Goal: Task Accomplishment & Management: Manage account settings

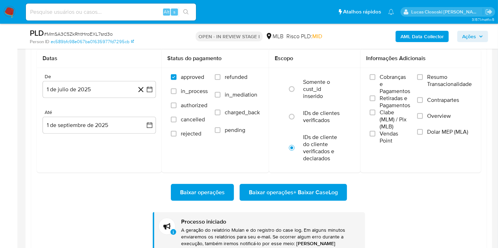
scroll to position [316, 0]
click at [339, 248] on p "A geração do relatório Mulan e do registro do case log. Em alguns minutos envia…" at bounding box center [270, 240] width 178 height 27
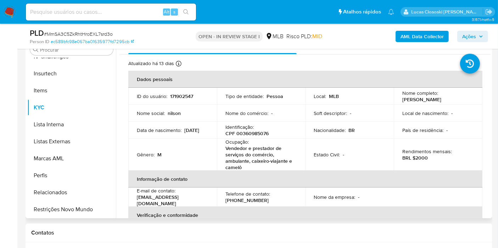
scroll to position [118, 0]
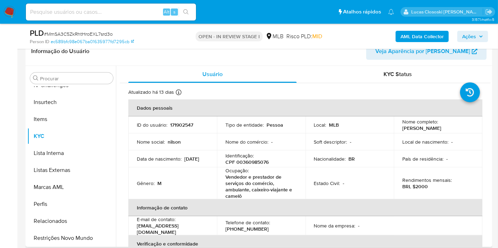
click at [245, 165] on p "CPF 00360985076" at bounding box center [246, 162] width 43 height 6
copy p "00360985076"
click at [425, 90] on div "Atualizado há 13 dias Criado: 12/03/2020 04:58:48 Atualizado: 19/08/2025 02:16:…" at bounding box center [296, 93] width 336 height 9
click at [254, 157] on div "Identificação : CPF 00360985076" at bounding box center [261, 159] width 72 height 13
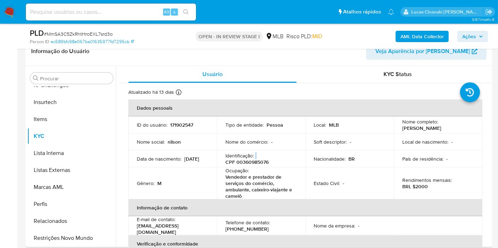
click at [254, 157] on div "Identificação : CPF 00360985076" at bounding box center [261, 159] width 72 height 13
click at [244, 161] on p "CPF 00360985076" at bounding box center [246, 162] width 43 height 6
copy p "00360985076"
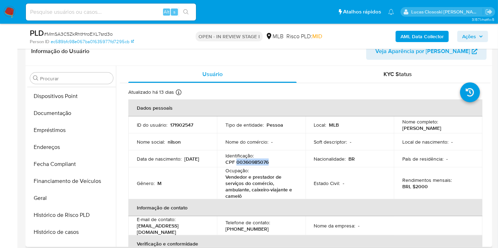
scroll to position [80, 0]
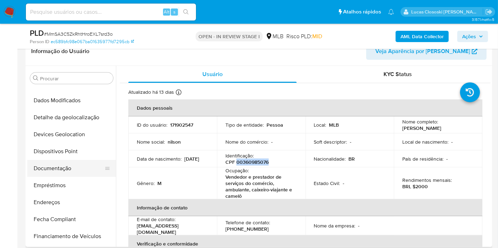
click at [74, 165] on button "Documentação" at bounding box center [68, 168] width 83 height 17
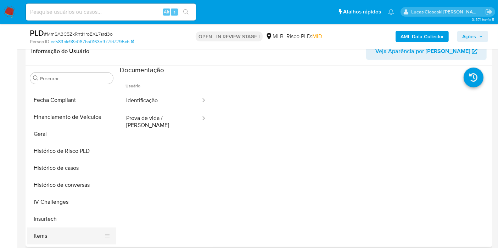
scroll to position [277, 0]
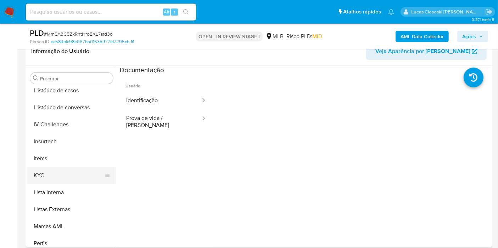
click at [72, 182] on button "KYC" at bounding box center [68, 175] width 83 height 17
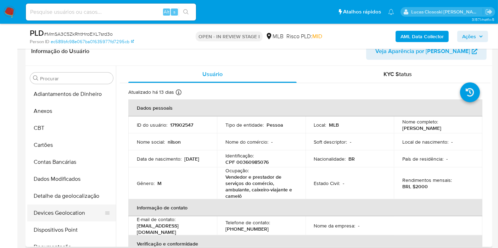
scroll to position [40, 0]
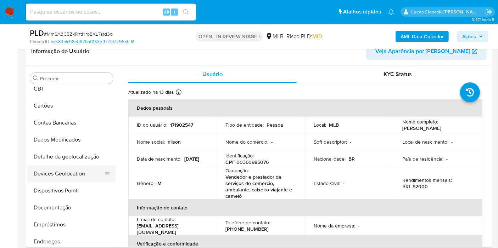
click at [58, 165] on button "Devices Geolocation" at bounding box center [68, 173] width 83 height 17
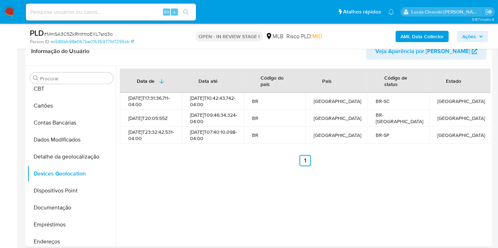
drag, startPoint x: 56, startPoint y: 193, endPoint x: 253, endPoint y: 0, distance: 275.7
click at [56, 193] on button "Dispositivos Point" at bounding box center [71, 190] width 89 height 17
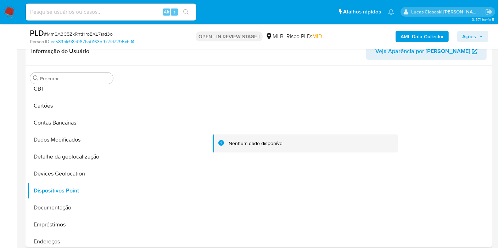
scroll to position [119, 0]
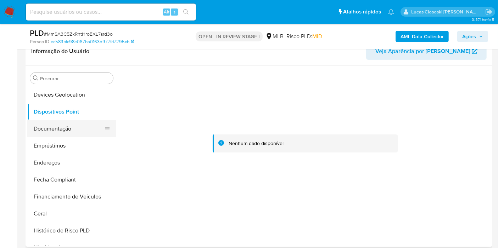
click at [58, 131] on button "Documentação" at bounding box center [68, 128] width 83 height 17
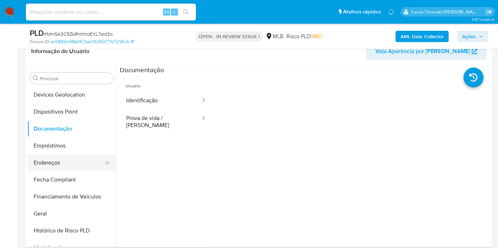
click at [51, 154] on button "Endereços" at bounding box center [68, 162] width 83 height 17
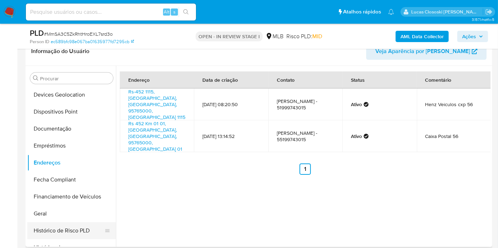
click at [42, 226] on button "Histórico de Risco PLD" at bounding box center [68, 230] width 83 height 17
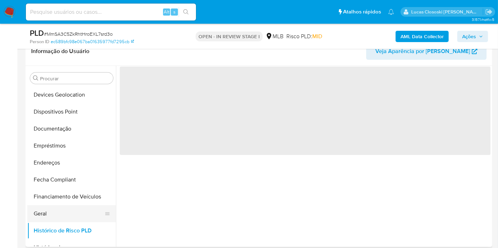
click at [44, 217] on button "Geral" at bounding box center [68, 213] width 83 height 17
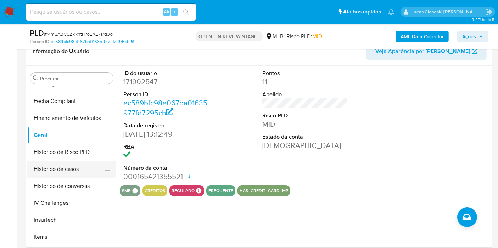
scroll to position [237, 0]
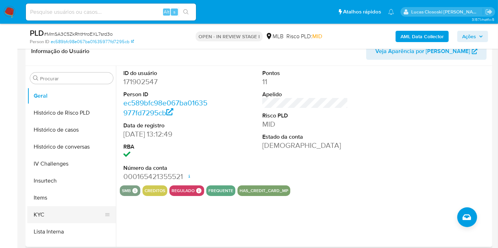
click at [60, 218] on button "KYC" at bounding box center [68, 214] width 83 height 17
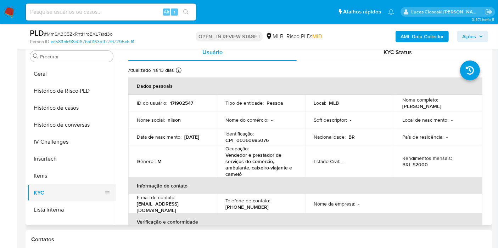
scroll to position [316, 0]
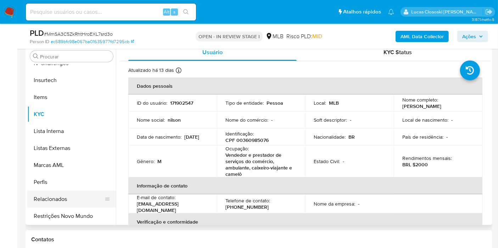
drag, startPoint x: 78, startPoint y: 211, endPoint x: 85, endPoint y: 200, distance: 13.1
click at [78, 211] on button "Restrições Novo Mundo" at bounding box center [71, 216] width 89 height 17
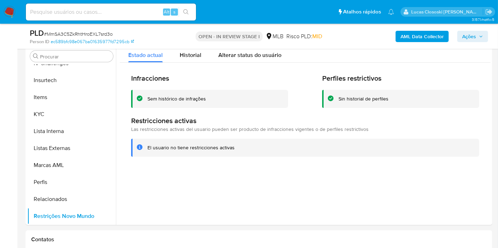
click at [78, 34] on span "# MmSA3C5ZkRhtHroEXL7srd3o" at bounding box center [78, 33] width 69 height 7
click at [430, 34] on b "AML Data Collector" at bounding box center [421, 36] width 43 height 11
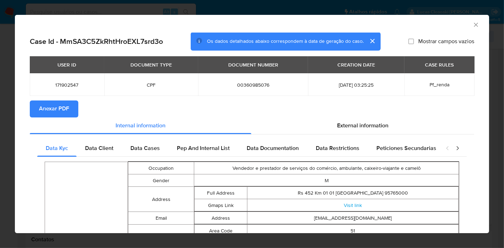
click at [66, 111] on span "Anexar PDF" at bounding box center [54, 109] width 30 height 16
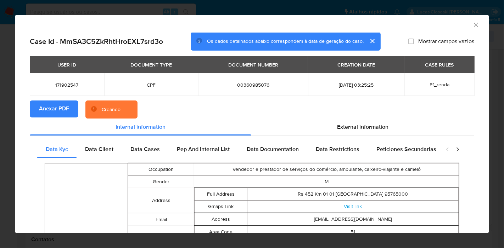
click at [378, 131] on div "External information" at bounding box center [362, 127] width 223 height 17
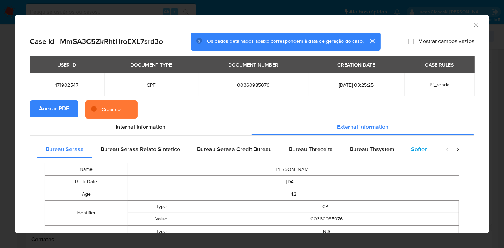
click at [411, 153] on span "Softon" at bounding box center [419, 149] width 17 height 8
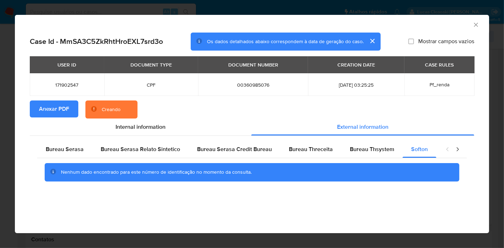
click at [475, 23] on icon "Fechar a janela" at bounding box center [475, 24] width 7 height 7
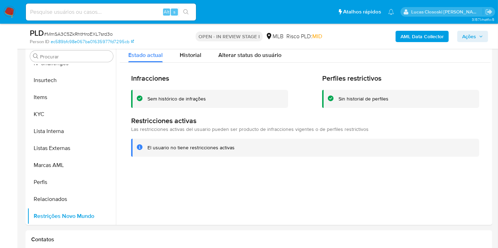
click at [77, 32] on span "# MmSA3C5ZkRhtHroEXL7srd3o" at bounding box center [78, 33] width 69 height 7
copy span "MmSA3C5ZkRhtHroEXL7srd3o"
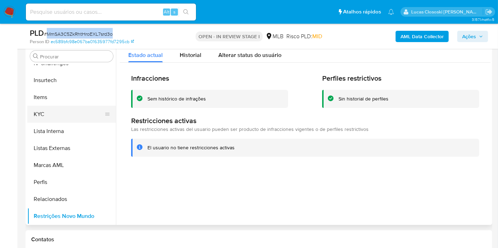
click at [42, 108] on button "KYC" at bounding box center [68, 114] width 83 height 17
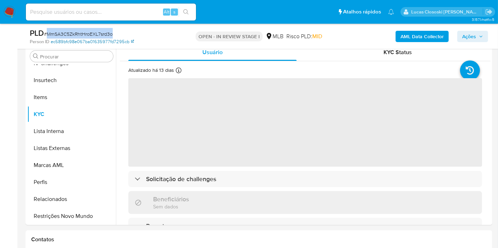
drag, startPoint x: 111, startPoint y: 26, endPoint x: 126, endPoint y: 38, distance: 19.2
click at [111, 27] on div "PLD # MmSA3C5ZkRhtHroEXL7srd3o Person ID ec589bfc98e067ba01635977fd7295cb OPEN …" at bounding box center [258, 36] width 466 height 25
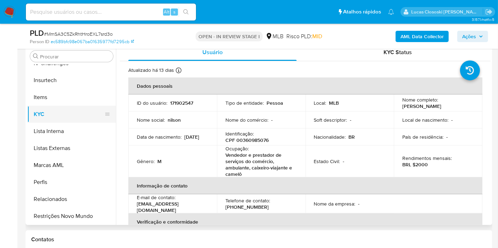
scroll to position [198, 0]
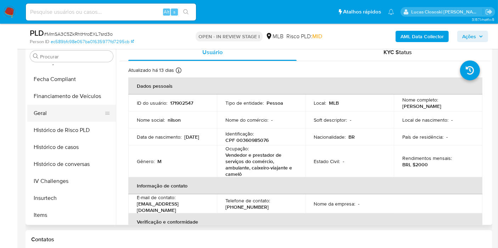
click at [40, 116] on button "Geral" at bounding box center [68, 113] width 83 height 17
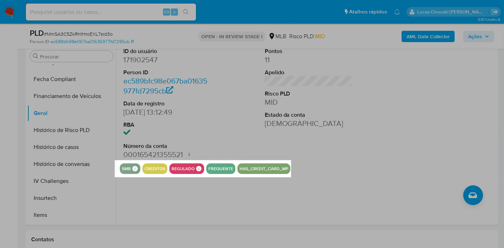
drag, startPoint x: 115, startPoint y: 160, endPoint x: 291, endPoint y: 177, distance: 176.9
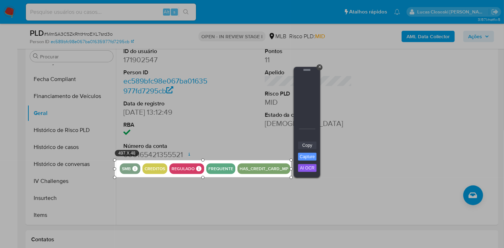
click at [309, 147] on link "Copy" at bounding box center [307, 146] width 18 height 8
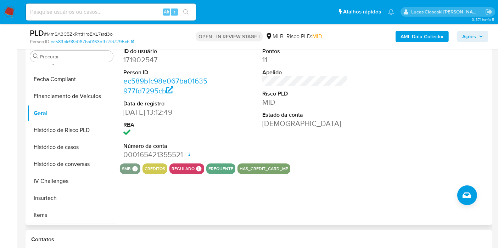
scroll to position [237, 0]
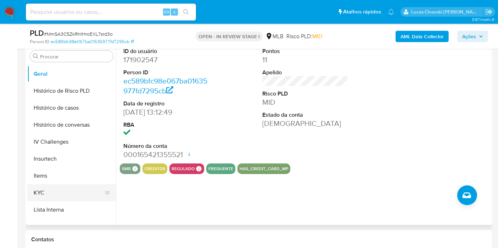
click at [48, 189] on button "KYC" at bounding box center [68, 193] width 83 height 17
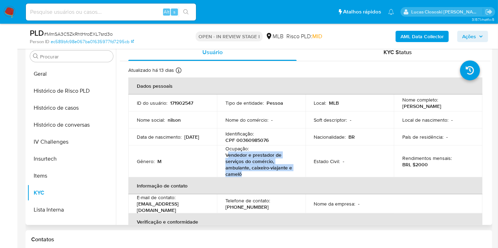
drag, startPoint x: 250, startPoint y: 172, endPoint x: 227, endPoint y: 153, distance: 29.6
click at [227, 153] on p "Vendedor e prestador de serviços do comércio, ambulante, caixeiro-viajante e ca…" at bounding box center [259, 164] width 69 height 25
copy p "endedor e prestador de serviços do comércio, ambulante, caixeiro-viajante e cam…"
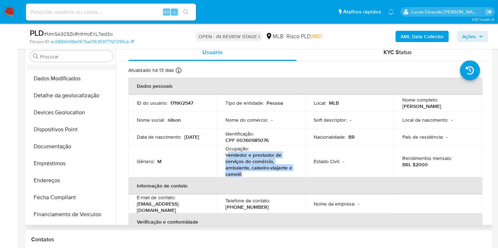
scroll to position [1, 0]
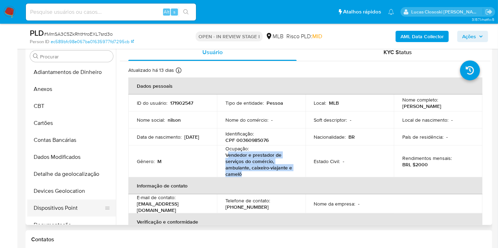
click at [67, 205] on button "Dispositivos Point" at bounding box center [68, 208] width 83 height 17
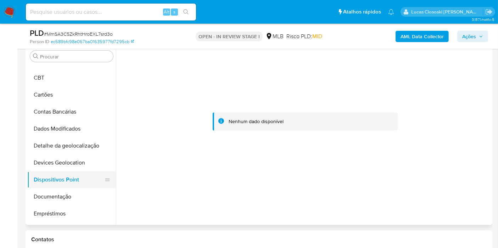
scroll to position [40, 0]
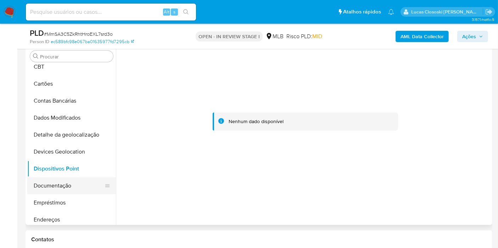
click at [67, 182] on button "Documentação" at bounding box center [68, 185] width 83 height 17
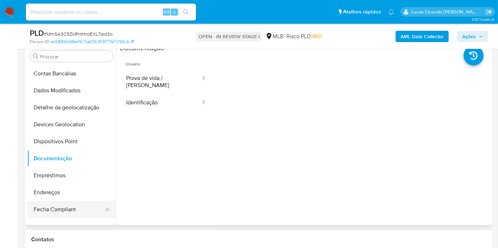
scroll to position [80, 0]
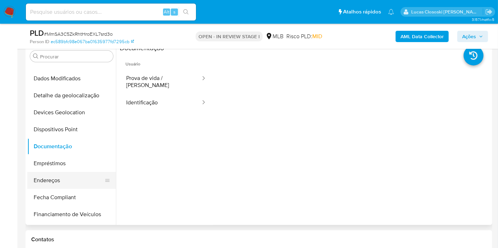
click at [63, 187] on button "Endereços" at bounding box center [68, 180] width 83 height 17
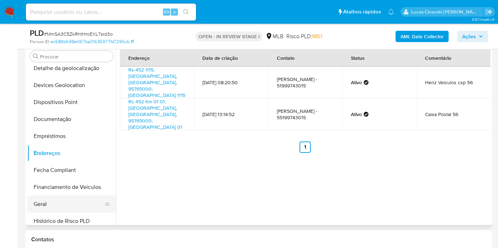
scroll to position [119, 0]
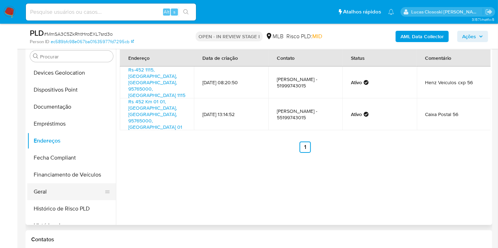
click at [47, 183] on button "Geral" at bounding box center [68, 191] width 83 height 17
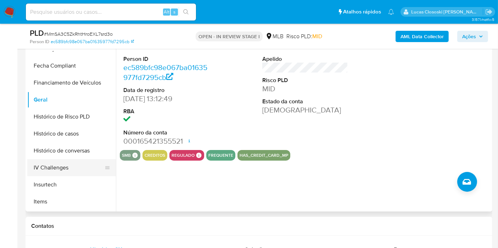
scroll to position [237, 0]
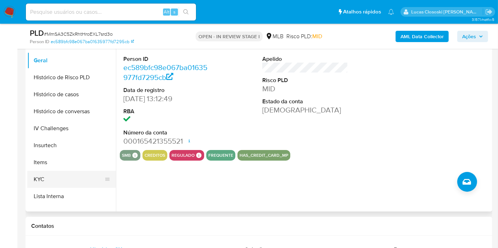
click at [61, 172] on button "KYC" at bounding box center [68, 179] width 83 height 17
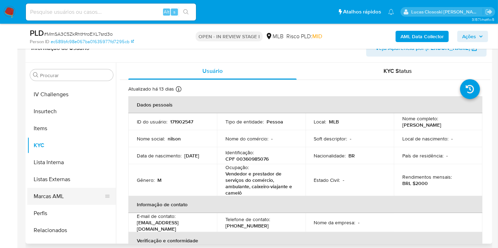
scroll to position [316, 0]
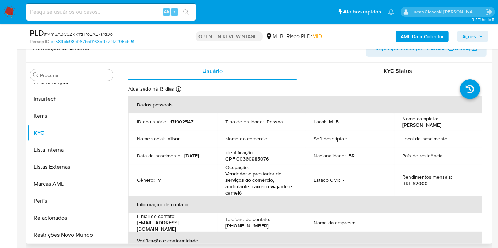
drag, startPoint x: 74, startPoint y: 237, endPoint x: 164, endPoint y: 182, distance: 106.0
click at [74, 237] on button "Restrições Novo Mundo" at bounding box center [71, 235] width 89 height 17
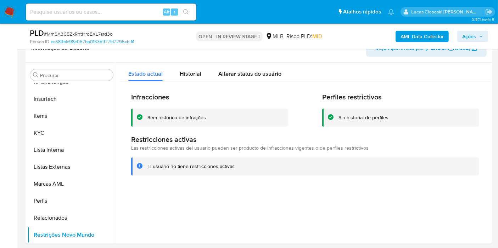
click at [470, 41] on span "Ações" at bounding box center [469, 36] width 14 height 11
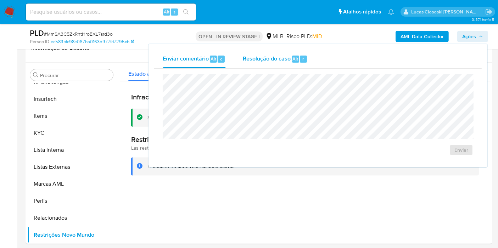
click at [278, 62] on span "Resolução do caso" at bounding box center [267, 59] width 48 height 8
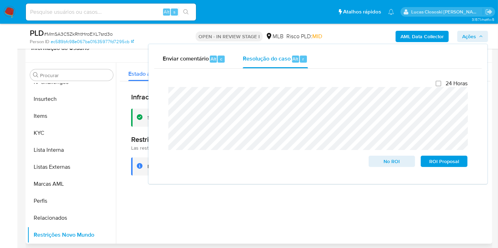
drag, startPoint x: 463, startPoint y: 36, endPoint x: 195, endPoint y: 103, distance: 276.6
click at [464, 36] on span "Ações" at bounding box center [469, 36] width 14 height 11
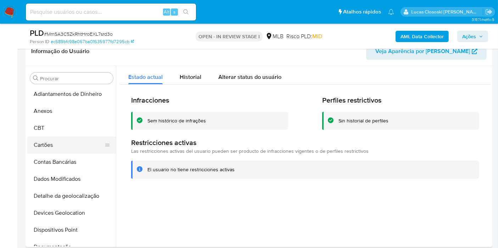
scroll to position [0, 0]
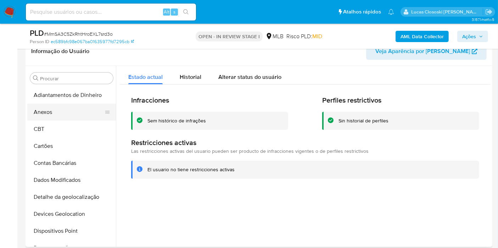
click at [53, 109] on button "Anexos" at bounding box center [68, 112] width 83 height 17
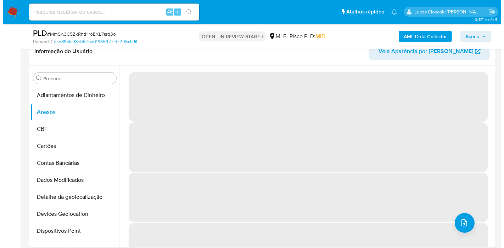
scroll to position [131, 0]
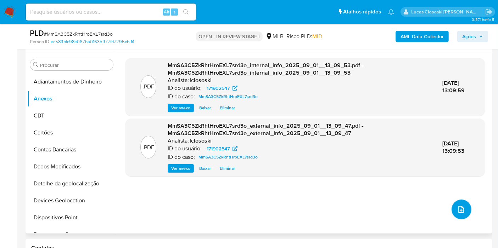
click at [457, 206] on icon "upload-file" at bounding box center [461, 209] width 8 height 8
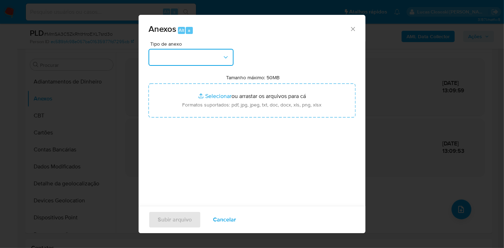
click at [227, 59] on icon "button" at bounding box center [225, 57] width 7 height 7
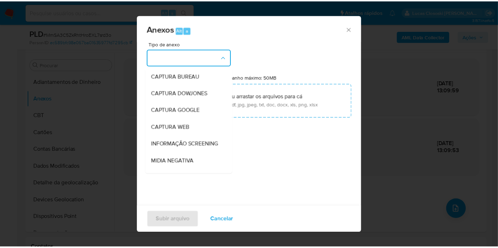
scroll to position [79, 0]
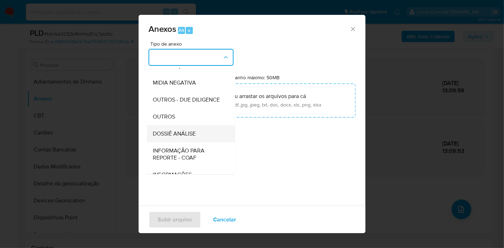
click at [197, 140] on div "DOSSIÊ ANÁLISE" at bounding box center [189, 133] width 72 height 17
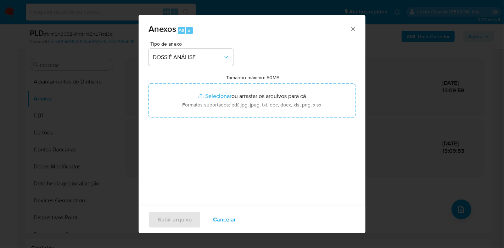
click at [200, 125] on div "Tipo de anexo DOSSIÊ ANÁLISE Tamanho máximo: 50MB Selecionar arquivos Seleciona…" at bounding box center [251, 124] width 207 height 167
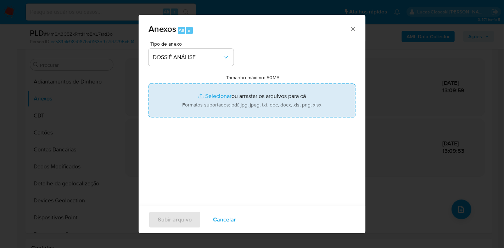
click at [197, 110] on input "Tamanho máximo: 50MB Selecionar arquivos" at bounding box center [251, 101] width 207 height 34
type input "C:\fakepath\SAR - XXXX - CPF 00360985076 - NILSON HENZ.pdf"
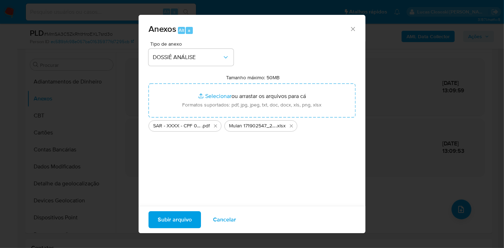
drag, startPoint x: 197, startPoint y: 110, endPoint x: 188, endPoint y: 223, distance: 113.0
click at [188, 223] on span "Subir arquivo" at bounding box center [175, 220] width 34 height 16
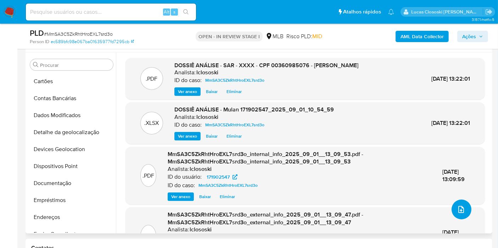
scroll to position [157, 0]
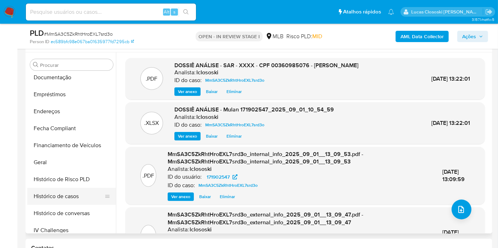
click at [74, 199] on button "Histórico de casos" at bounding box center [68, 196] width 83 height 17
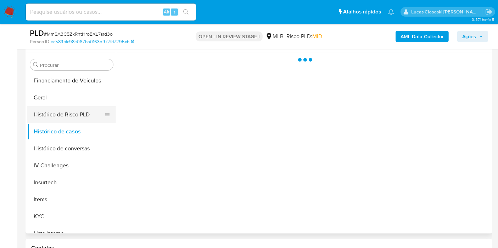
scroll to position [275, 0]
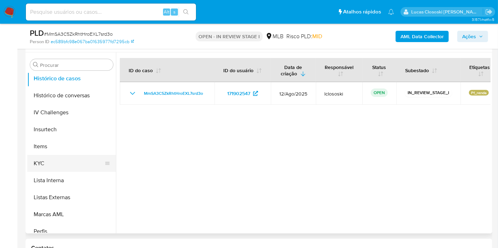
click at [56, 163] on button "KYC" at bounding box center [68, 163] width 83 height 17
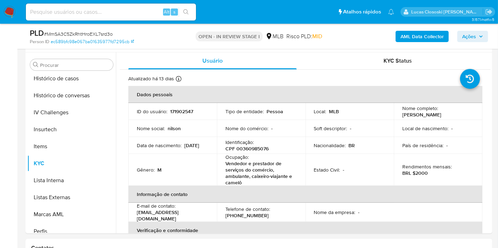
click at [472, 39] on span "Ações" at bounding box center [469, 36] width 14 height 11
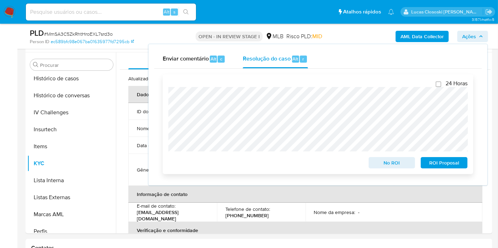
click at [448, 163] on span "ROI Proposal" at bounding box center [443, 163] width 37 height 10
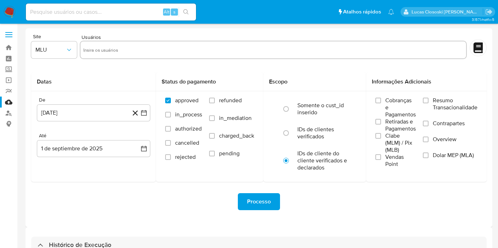
select select "10"
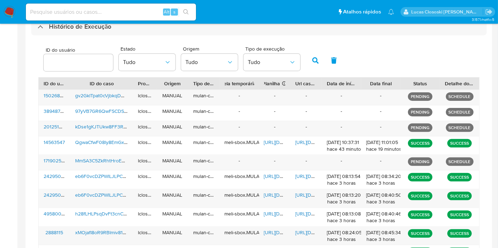
click at [102, 40] on div "ID do usuário Estado Tudo Origem Tudo Tipo de execução Tudo ID do usuário ID do…" at bounding box center [258, 162] width 455 height 255
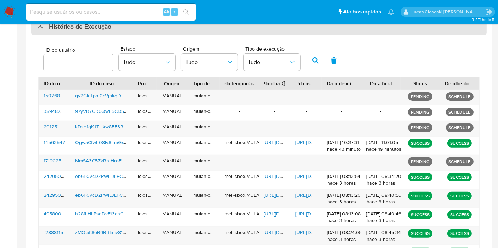
click at [104, 34] on div "Histórico de Execução" at bounding box center [258, 26] width 455 height 17
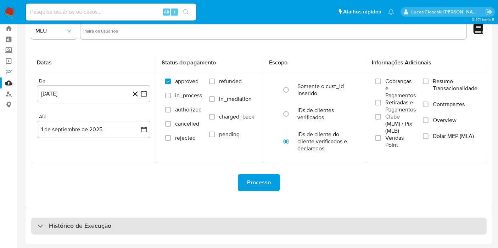
click at [100, 226] on h3 "Histórico de Execução" at bounding box center [80, 226] width 62 height 8
select select "10"
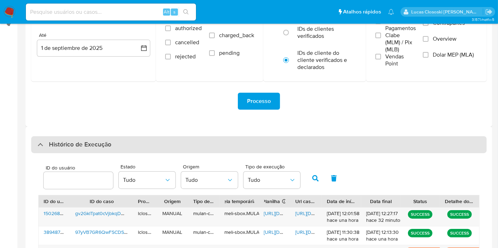
click at [134, 143] on div "Histórico de Execução" at bounding box center [258, 144] width 455 height 17
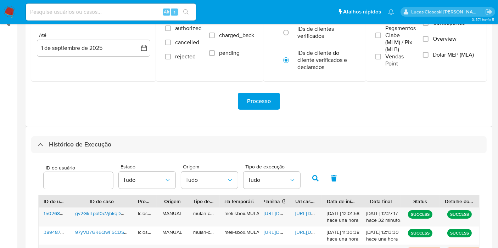
scroll to position [19, 0]
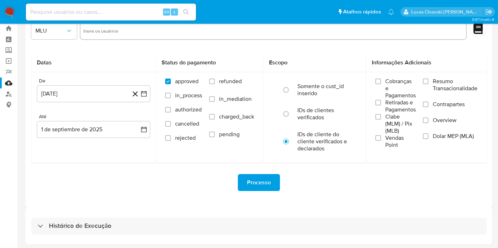
click at [127, 211] on div "Histórico de Execução" at bounding box center [258, 226] width 466 height 36
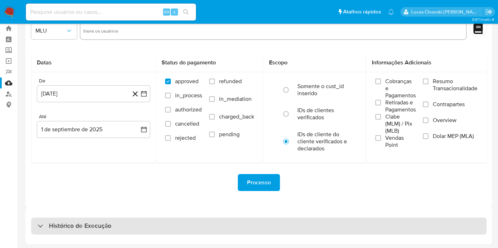
click at [129, 225] on div "Histórico de Execução" at bounding box center [258, 226] width 455 height 17
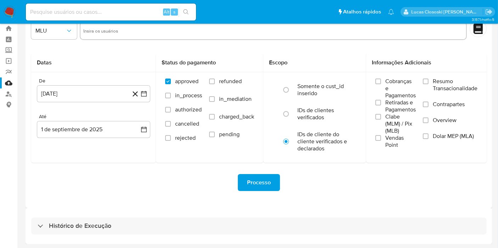
select select "10"
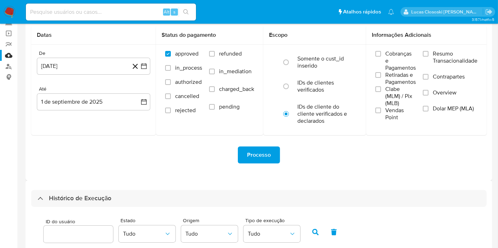
scroll to position [216, 0]
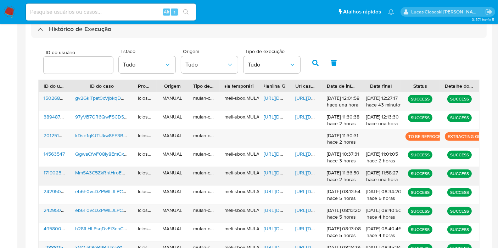
click at [276, 175] on span "https://docs.google.com/spreadsheets/d/1SIpGdxCNSWBnAfwMIqqM8r8PrYeYE-A1Sz3RM7N…" at bounding box center [288, 172] width 49 height 7
click at [292, 171] on div "https://docs.google.com/document/d/1YIR2Fd9LgUb-bKAtwzRYWm-e6i-CBM3yJOQ67wOz9CM…" at bounding box center [306, 176] width 32 height 18
click at [299, 174] on span "https://docs.google.com/document/d/1YIR2Fd9LgUb-bKAtwzRYWm-e6i-CBM3yJOQ67wOz9CM…" at bounding box center [319, 172] width 49 height 7
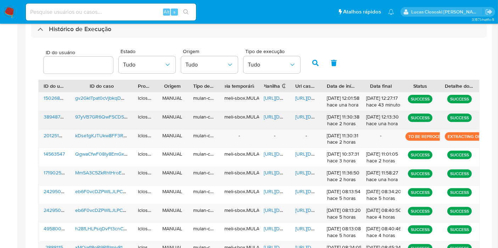
click at [268, 114] on span "https://docs.google.com/spreadsheets/d/1XVcJSzlO2GHIf6iin0Os-VgIgMc6SQG_phocVww…" at bounding box center [288, 116] width 49 height 7
click at [310, 115] on span "https://docs.google.com/document/d/1vpyrX6Gd8jmYkCLdf7J_HOvaqXKTYVB68cfcpti1o0c…" at bounding box center [319, 116] width 49 height 7
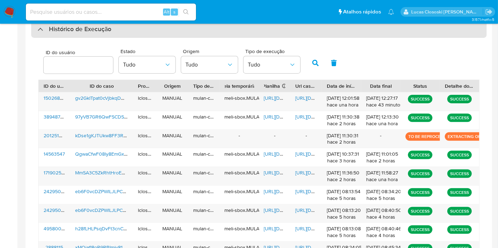
click at [76, 29] on h3 "Histórico de Execução" at bounding box center [80, 29] width 62 height 8
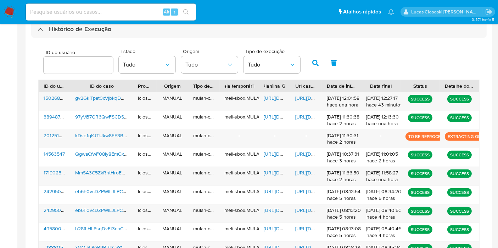
scroll to position [19, 0]
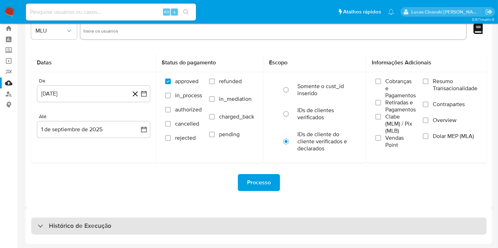
drag, startPoint x: 78, startPoint y: 206, endPoint x: 79, endPoint y: 227, distance: 20.6
click at [78, 209] on div "Site MLU Usuários Datas De 1 de agosto de 2024 1-08-2024 Até 1 de septiembre de…" at bounding box center [258, 126] width 466 height 235
click at [80, 229] on h3 "Histórico de Execução" at bounding box center [80, 226] width 62 height 8
select select "10"
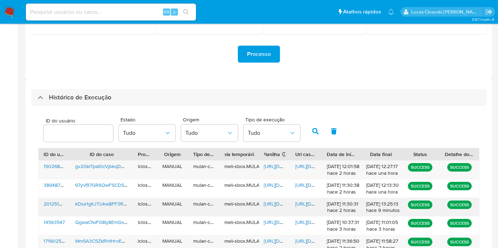
scroll to position [177, 0]
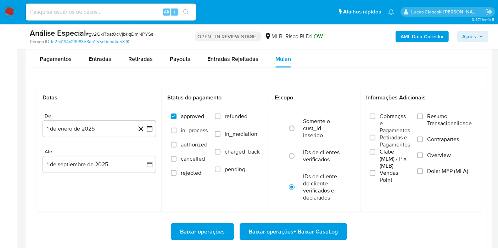
scroll to position [316, 0]
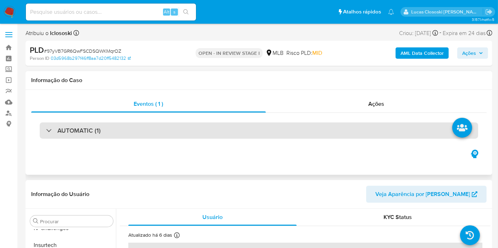
click at [197, 127] on div "AUTOMATIC (1)" at bounding box center [259, 131] width 438 height 16
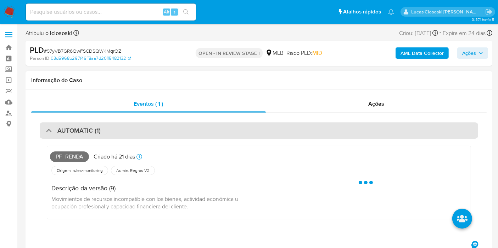
click at [197, 127] on div "AUTOMATIC (1)" at bounding box center [259, 131] width 438 height 16
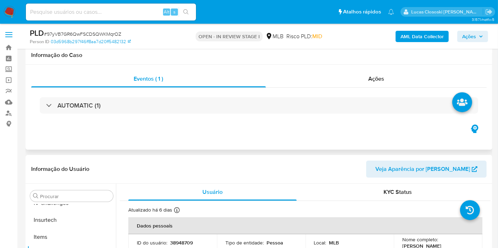
scroll to position [118, 0]
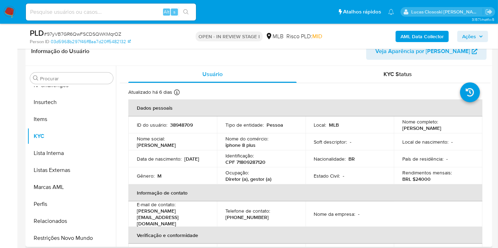
click at [255, 166] on td "Identificação : CPF 71809287120" at bounding box center [261, 159] width 89 height 17
click at [251, 159] on p "CPF 71809287120" at bounding box center [245, 162] width 40 height 6
copy p "71809287120"
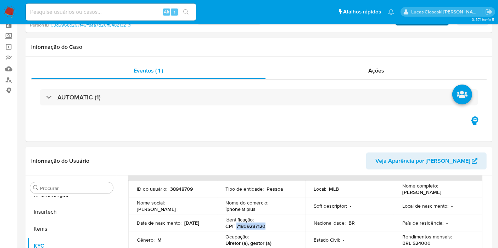
scroll to position [0, 0]
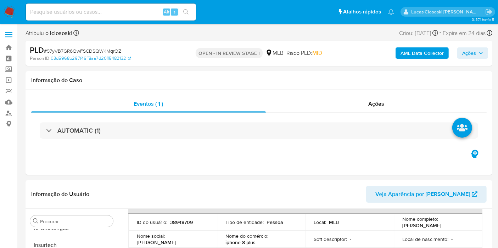
click at [420, 51] on b "AML Data Collector" at bounding box center [421, 52] width 43 height 11
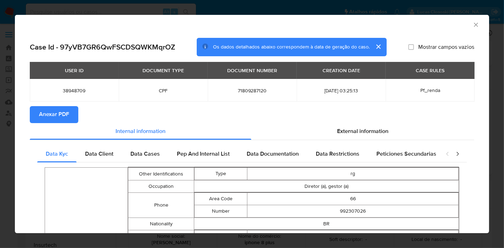
click at [344, 135] on span "External information" at bounding box center [362, 131] width 51 height 8
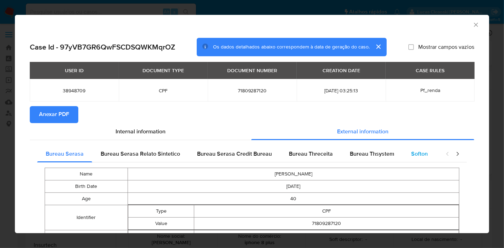
click at [403, 153] on div "Softon" at bounding box center [419, 154] width 34 height 17
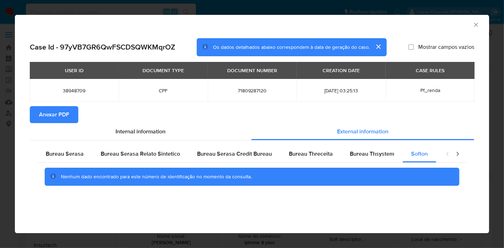
click at [40, 108] on span "Anexar PDF" at bounding box center [54, 115] width 30 height 16
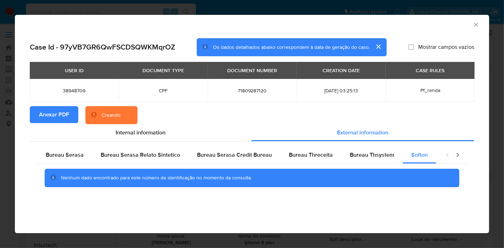
click at [467, 38] on div "Case Id - 97yVB7GR6QwFSCDSQWKMqrOZ Os dados detalhados abaixo correspondem à da…" at bounding box center [252, 47] width 444 height 18
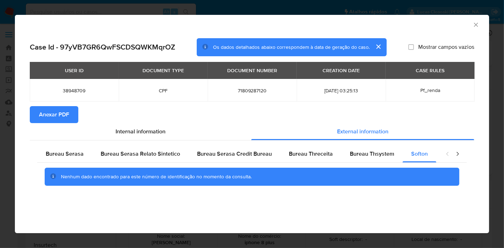
click at [477, 24] on icon "Fechar a janela" at bounding box center [475, 24] width 7 height 7
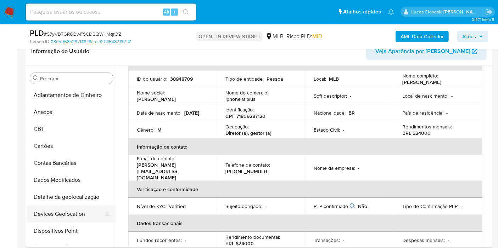
click at [68, 206] on button "Devices Geolocation" at bounding box center [68, 214] width 83 height 17
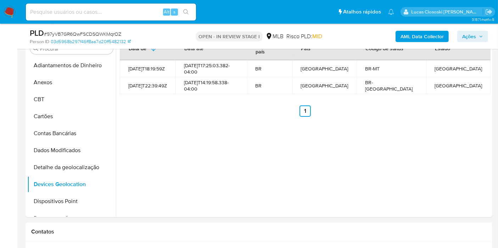
scroll to position [135, 0]
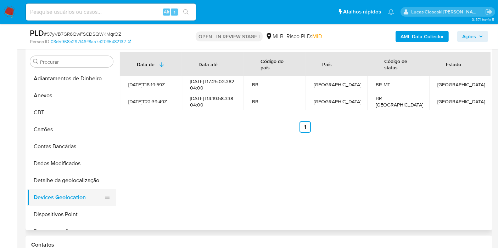
click at [63, 203] on button "Devices Geolocation" at bounding box center [68, 197] width 83 height 17
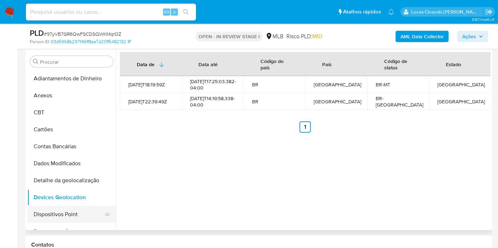
click at [65, 208] on button "Dispositivos Point" at bounding box center [68, 214] width 83 height 17
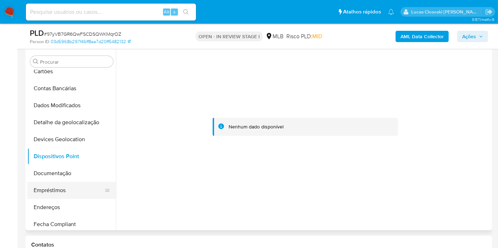
scroll to position [79, 0]
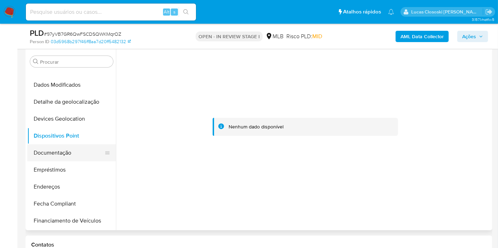
click at [57, 154] on button "Documentação" at bounding box center [68, 152] width 83 height 17
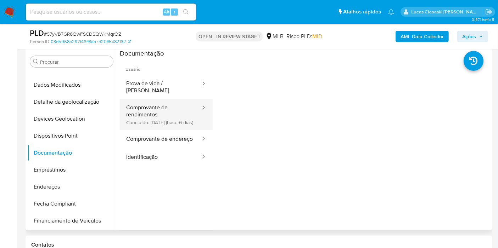
click at [151, 106] on button "Comprovante de rendimentos Concluído: [DATE] (hace 6 días)" at bounding box center [160, 114] width 81 height 31
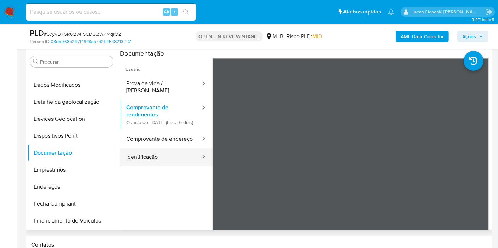
click at [137, 155] on button "Identificação" at bounding box center [160, 157] width 81 height 18
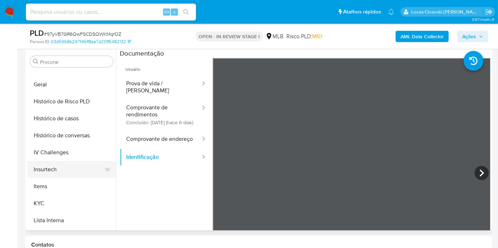
scroll to position [275, 0]
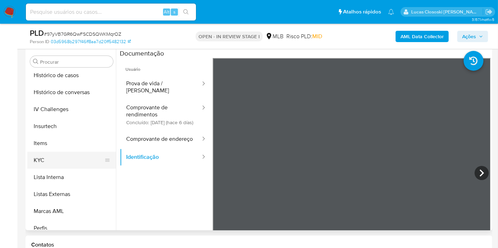
click at [43, 152] on button "KYC" at bounding box center [68, 160] width 83 height 17
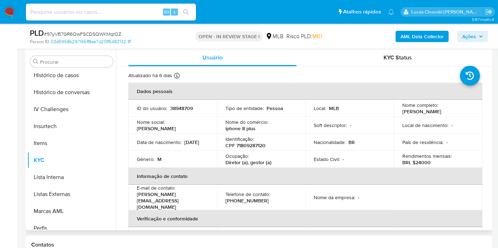
click at [250, 145] on p "CPF 71809287120" at bounding box center [245, 145] width 40 height 6
copy p "71809287120"
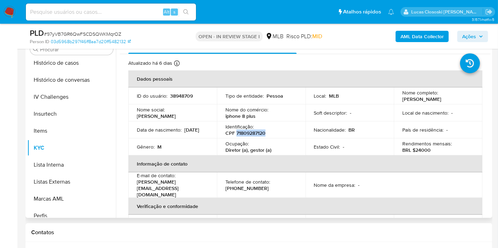
scroll to position [135, 0]
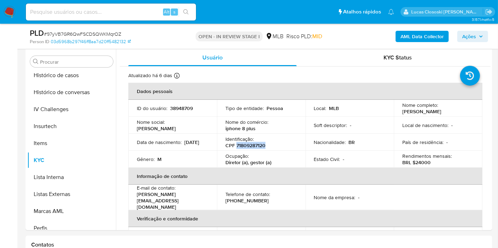
copy p "71809287120"
click at [422, 30] on div "AML Data Collector Ações" at bounding box center [412, 36] width 151 height 17
click at [422, 33] on b "AML Data Collector" at bounding box center [421, 36] width 43 height 11
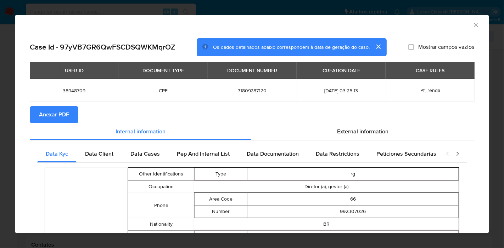
click at [52, 114] on span "Anexar PDF" at bounding box center [54, 115] width 30 height 16
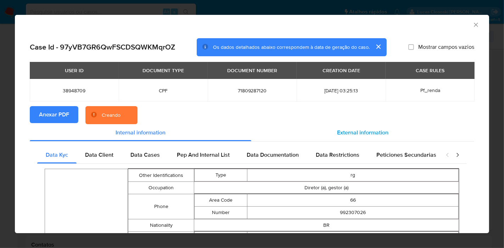
click at [380, 132] on span "External information" at bounding box center [362, 133] width 51 height 8
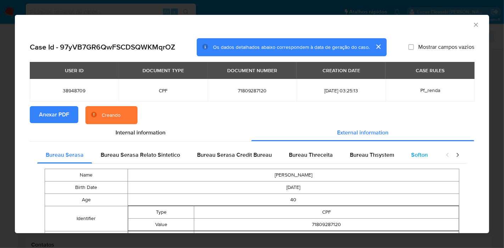
click at [406, 158] on div "Softon" at bounding box center [419, 155] width 34 height 17
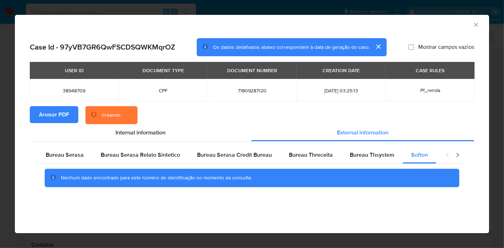
click at [475, 19] on div "AML Data Collector" at bounding box center [252, 24] width 474 height 18
click at [474, 23] on icon "Fechar a janela" at bounding box center [475, 24] width 7 height 7
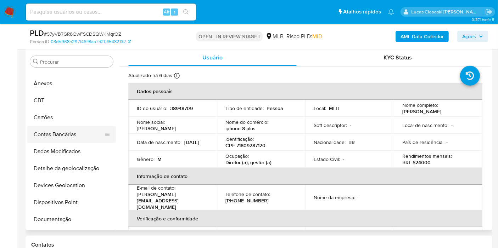
scroll to position [0, 0]
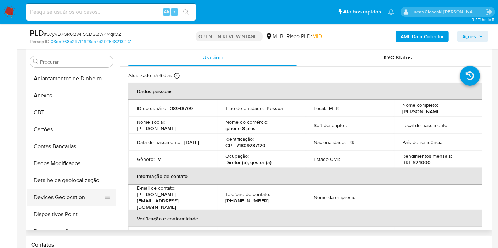
click at [57, 205] on button "Devices Geolocation" at bounding box center [68, 197] width 83 height 17
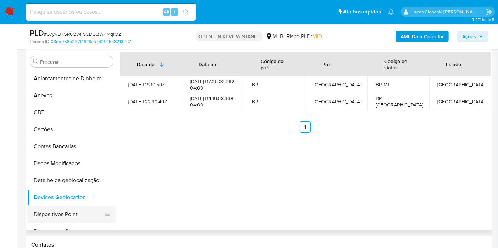
scroll to position [39, 0]
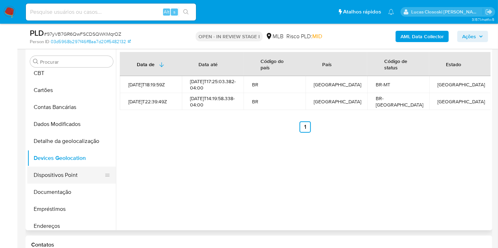
click at [52, 172] on button "Dispositivos Point" at bounding box center [68, 175] width 83 height 17
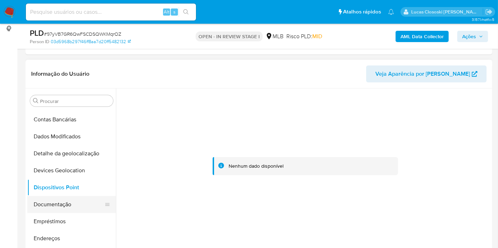
scroll to position [79, 0]
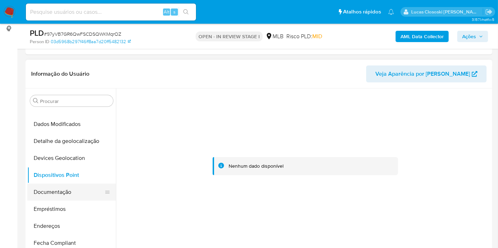
click at [60, 190] on button "Documentação" at bounding box center [68, 192] width 83 height 17
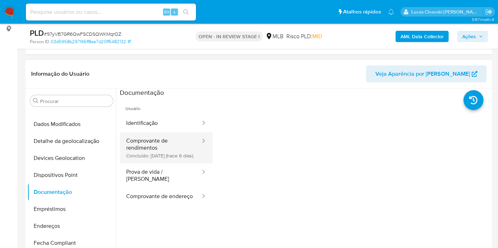
click at [143, 159] on button "Comprovante de rendimentos Concluído: [DATE] (hace 6 días)" at bounding box center [160, 147] width 81 height 31
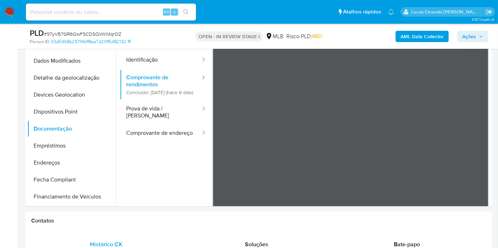
scroll to position [136, 0]
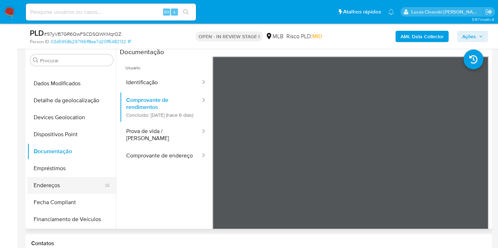
click at [75, 182] on button "Endereços" at bounding box center [68, 185] width 83 height 17
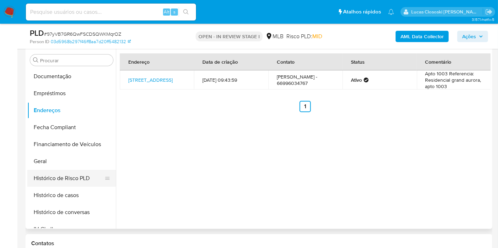
scroll to position [157, 0]
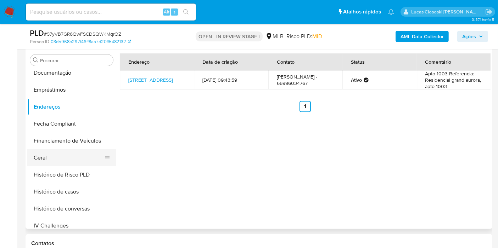
drag, startPoint x: 61, startPoint y: 157, endPoint x: 66, endPoint y: 154, distance: 6.0
click at [61, 157] on button "Geral" at bounding box center [68, 157] width 83 height 17
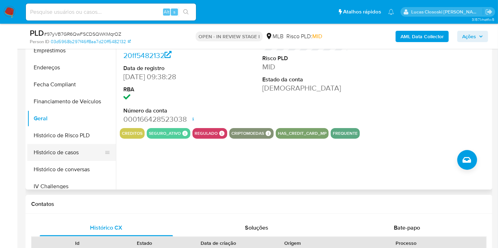
click at [66, 153] on button "Histórico de casos" at bounding box center [68, 152] width 83 height 17
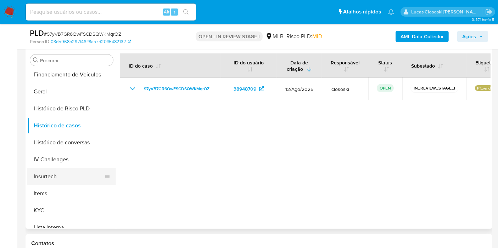
scroll to position [236, 0]
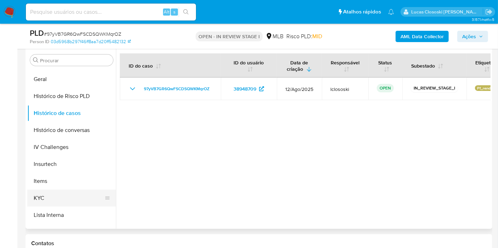
click at [51, 190] on button "KYC" at bounding box center [68, 198] width 83 height 17
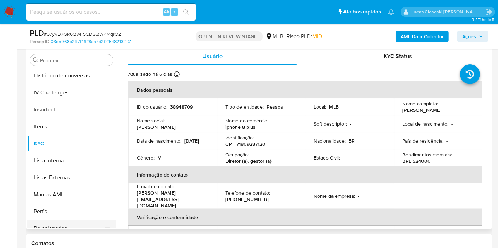
scroll to position [316, 0]
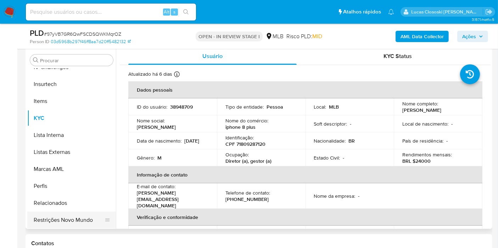
click at [73, 215] on button "Restrições Novo Mundo" at bounding box center [68, 220] width 83 height 17
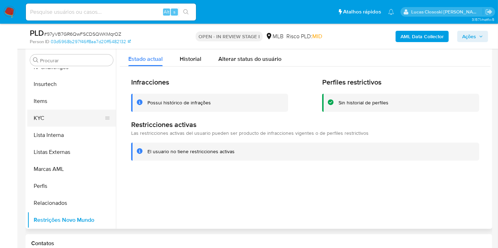
click at [72, 120] on button "KYC" at bounding box center [68, 118] width 83 height 17
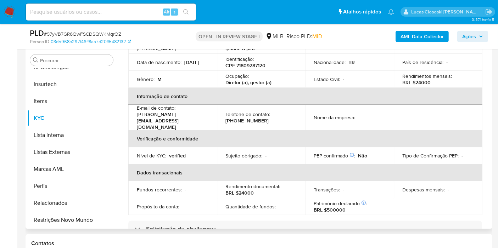
scroll to position [0, 0]
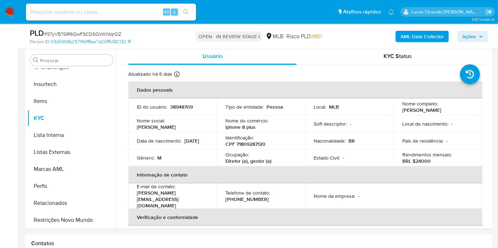
click at [101, 33] on span "# 97yVB7GR6QwFSCDSQWKMqrOZ" at bounding box center [82, 33] width 77 height 7
copy span "97yVB7GR6QwFSCDSQWKMqrOZ"
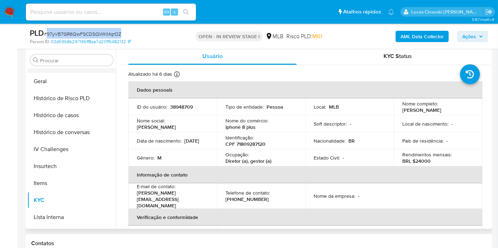
scroll to position [198, 0]
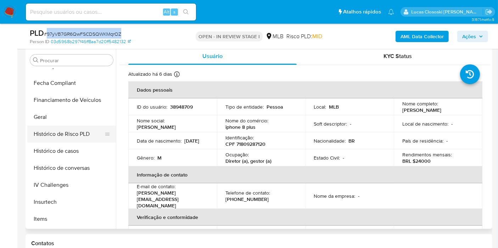
click at [41, 126] on button "Histórico de Risco PLD" at bounding box center [68, 134] width 83 height 17
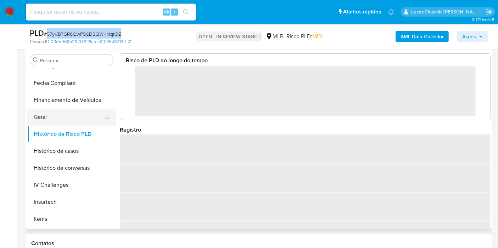
click at [54, 121] on button "Geral" at bounding box center [68, 117] width 83 height 17
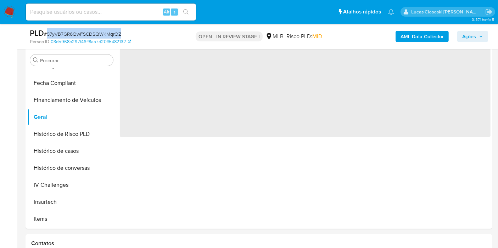
click at [161, 36] on div "PLD # 97yVB7GR6QwFSCDSQWKMqrOZ" at bounding box center [105, 33] width 150 height 11
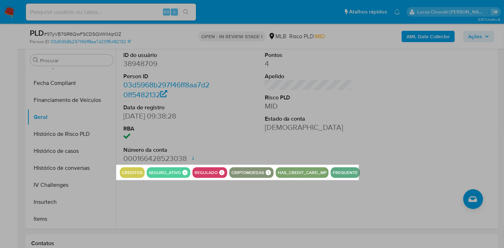
drag, startPoint x: 117, startPoint y: 165, endPoint x: 358, endPoint y: 180, distance: 242.4
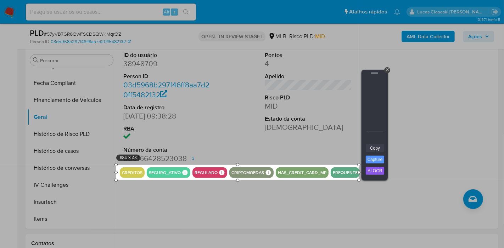
click at [376, 147] on link "Copy" at bounding box center [374, 148] width 18 height 8
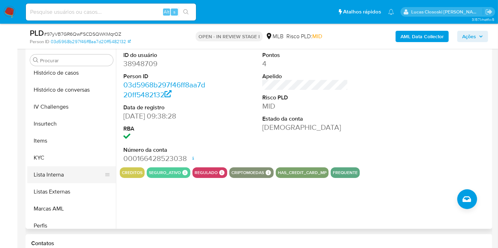
scroll to position [277, 0]
click at [52, 163] on button "KYC" at bounding box center [68, 157] width 83 height 17
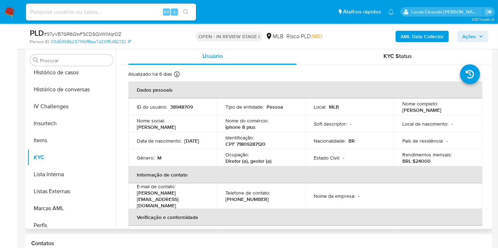
click at [265, 163] on p "Diretor (a), gestor (a)" at bounding box center [248, 161] width 46 height 6
drag, startPoint x: 263, startPoint y: 160, endPoint x: 227, endPoint y: 160, distance: 36.1
click at [227, 160] on p "Diretor (a), gestor (a)" at bounding box center [248, 161] width 46 height 6
copy p "iretor (a), gestor"
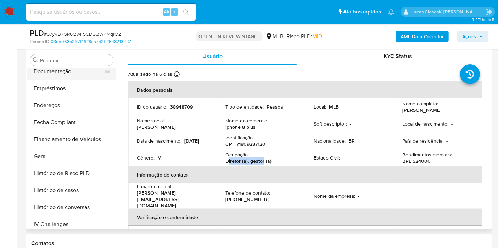
click at [68, 73] on button "Documentação" at bounding box center [68, 71] width 83 height 17
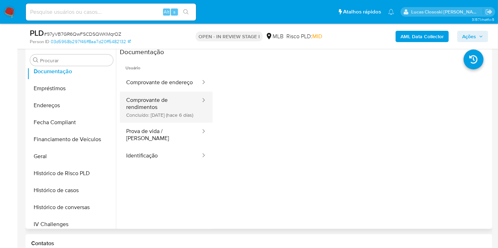
click at [153, 99] on button "Comprovante de rendimentos Concluído: 26/08/2025 (hace 6 días)" at bounding box center [160, 107] width 81 height 31
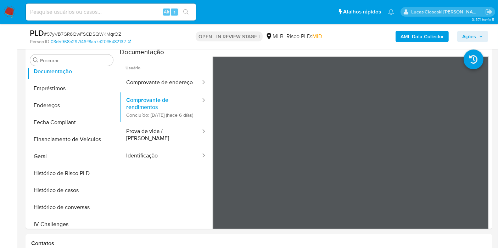
drag, startPoint x: 469, startPoint y: 39, endPoint x: 464, endPoint y: 40, distance: 5.2
click at [469, 39] on span "Ações" at bounding box center [469, 36] width 14 height 11
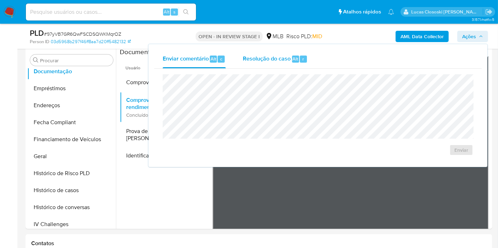
click at [257, 57] on span "Resolução do caso" at bounding box center [267, 59] width 48 height 8
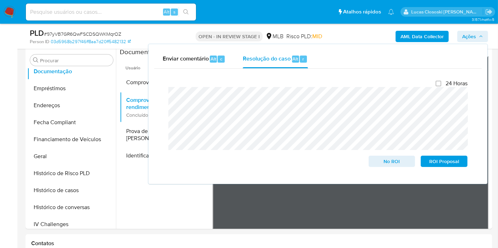
click at [473, 36] on span "Ações" at bounding box center [469, 36] width 14 height 11
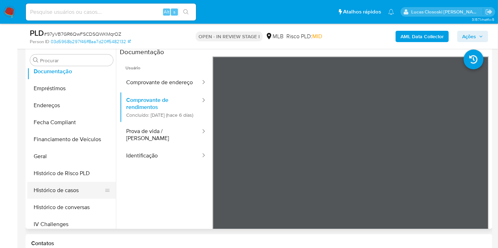
click at [56, 183] on button "Histórico de casos" at bounding box center [68, 190] width 83 height 17
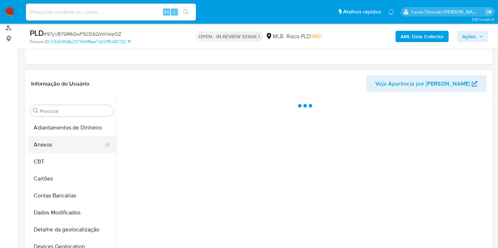
scroll to position [136, 0]
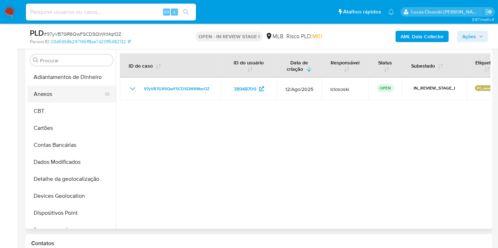
click at [53, 97] on button "Anexos" at bounding box center [68, 94] width 83 height 17
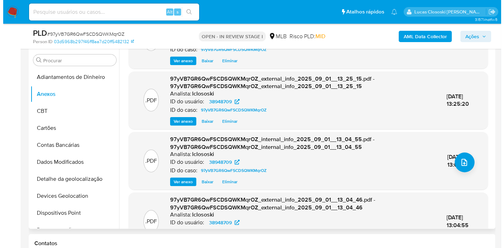
scroll to position [70, 0]
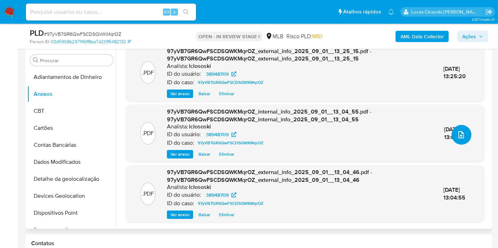
click at [465, 137] on button "upload-file" at bounding box center [461, 135] width 20 height 20
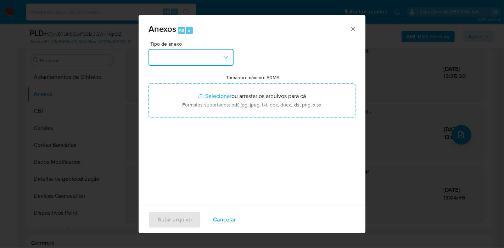
click at [225, 59] on icon "button" at bounding box center [225, 57] width 7 height 7
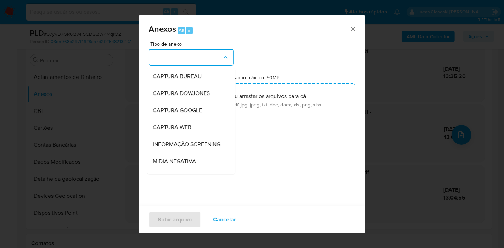
scroll to position [109, 0]
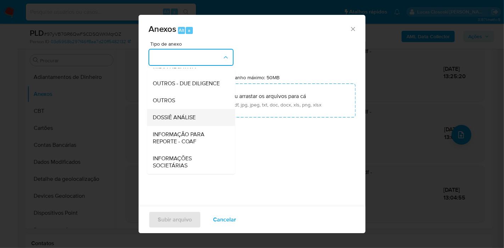
click at [201, 114] on div "DOSSIÊ ANÁLISE" at bounding box center [189, 117] width 72 height 17
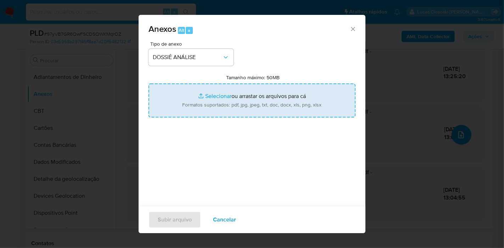
click at [208, 97] on input "Tamanho máximo: 50MB Selecionar arquivos" at bounding box center [251, 101] width 207 height 34
type input "C:\fakepath\SAR - XXXX - CPF 71809287120 - LEANDRO HARTMAN CAMARGO.pdf"
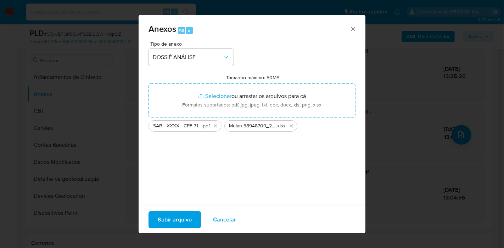
drag, startPoint x: 208, startPoint y: 97, endPoint x: 179, endPoint y: 220, distance: 126.1
click at [179, 220] on span "Subir arquivo" at bounding box center [175, 220] width 34 height 16
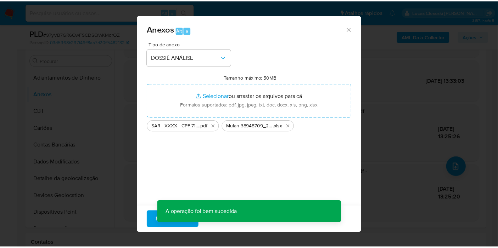
scroll to position [38, 0]
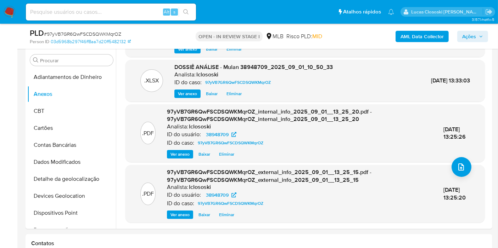
click at [493, 41] on div "PLD # 97yVB7GR6QwFSCDSQWKMqrOZ Person ID 03d5968b297f46ff8aa7d20ff5482132 OPEN …" at bounding box center [249, 36] width 498 height 25
click at [471, 38] on span "Ações" at bounding box center [469, 36] width 14 height 11
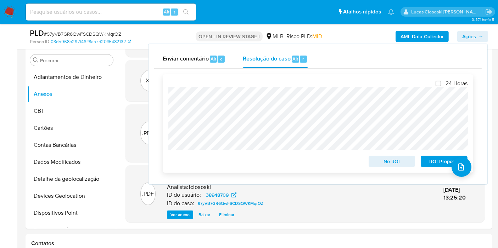
click at [435, 160] on span "ROI Proposal" at bounding box center [443, 162] width 37 height 10
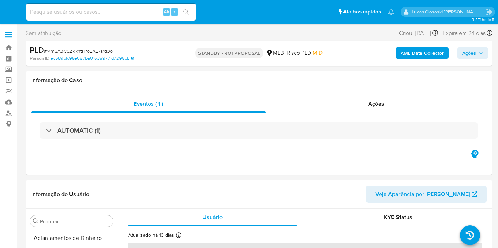
select select "10"
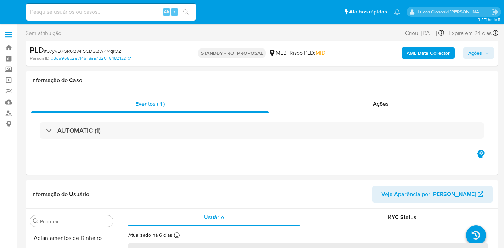
select select "10"
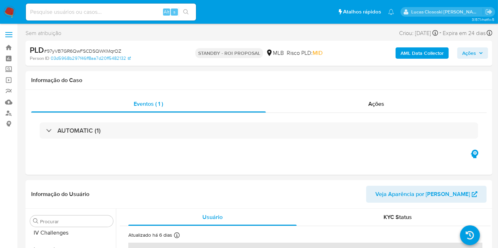
scroll to position [316, 0]
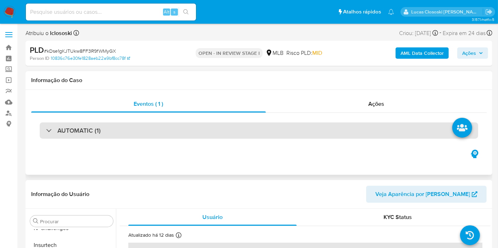
drag, startPoint x: 149, startPoint y: 110, endPoint x: 142, endPoint y: 128, distance: 19.3
click at [149, 113] on div "Eventos ( 1 ) Ações AUTOMATIC (1)" at bounding box center [258, 122] width 455 height 53
click at [142, 128] on div "AUTOMATIC (1)" at bounding box center [259, 131] width 438 height 16
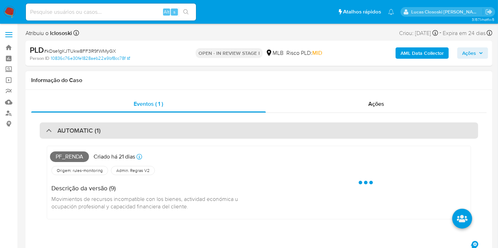
click at [142, 128] on div "AUTOMATIC (1)" at bounding box center [259, 131] width 438 height 16
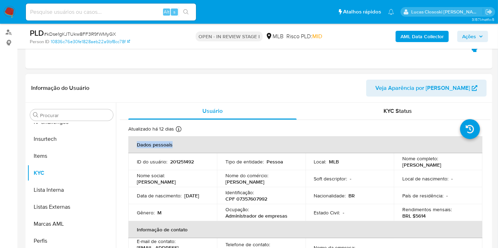
scroll to position [120, 0]
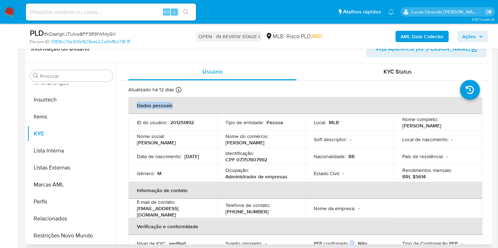
click at [246, 158] on p "CPF 07357607992" at bounding box center [246, 160] width 42 height 6
copy p "07357607992"
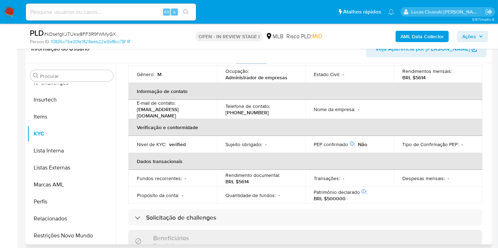
scroll to position [0, 0]
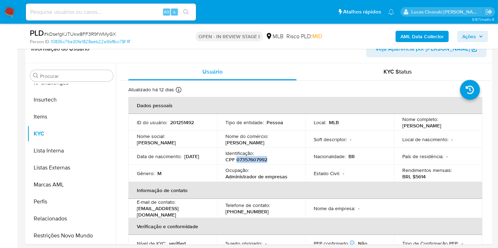
copy p "07357607992"
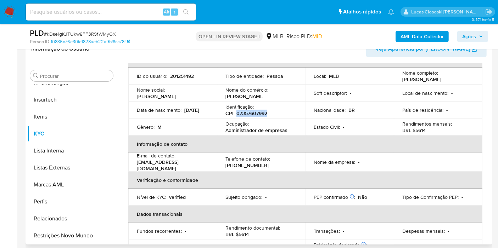
scroll to position [7, 0]
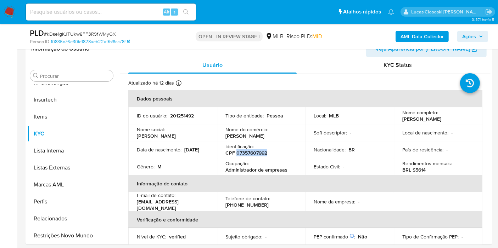
click at [436, 32] on b "AML Data Collector" at bounding box center [421, 36] width 43 height 11
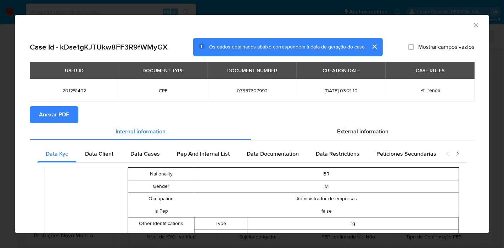
click at [67, 112] on span "Anexar PDF" at bounding box center [54, 115] width 30 height 16
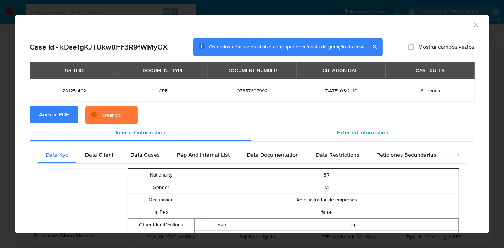
click at [353, 130] on span "External information" at bounding box center [362, 133] width 51 height 8
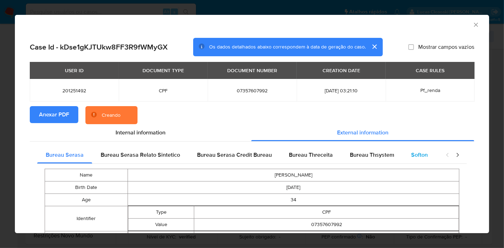
click at [411, 155] on span "Softon" at bounding box center [419, 155] width 17 height 8
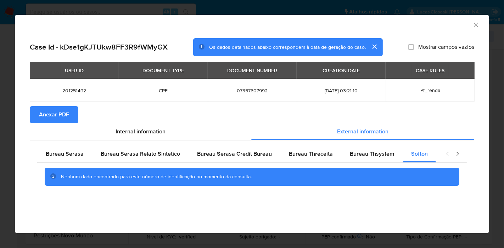
click at [477, 25] on icon "Fechar a janela" at bounding box center [475, 24] width 7 height 7
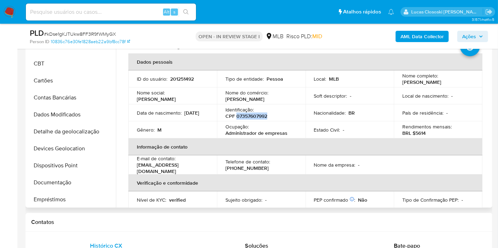
scroll to position [0, 0]
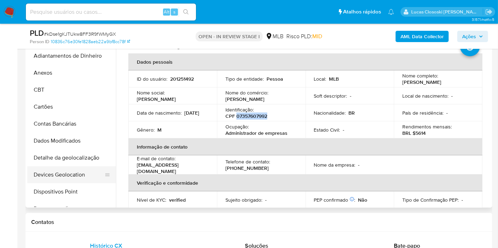
click at [62, 178] on button "Devices Geolocation" at bounding box center [68, 174] width 83 height 17
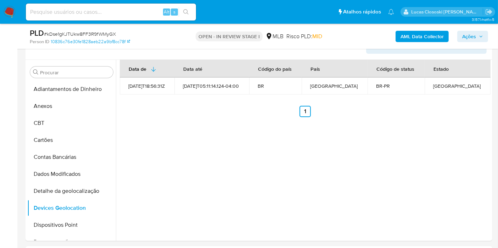
scroll to position [127, 0]
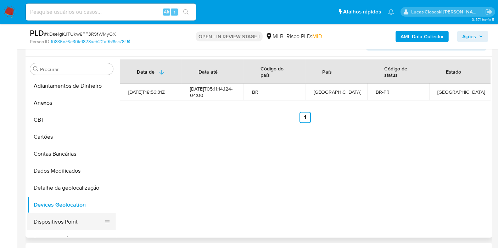
click at [57, 219] on button "Dispositivos Point" at bounding box center [68, 222] width 83 height 17
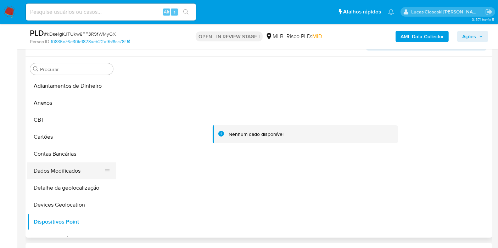
scroll to position [79, 0]
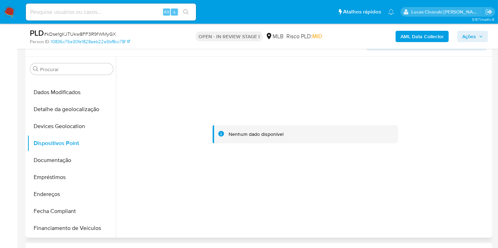
click at [449, 176] on div at bounding box center [305, 135] width 370 height 156
click at [71, 162] on button "Documentação" at bounding box center [68, 160] width 83 height 17
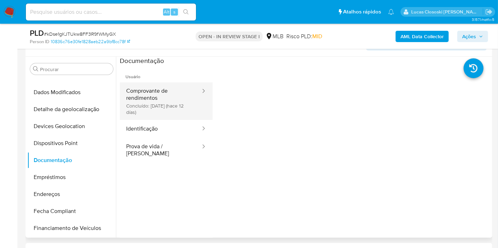
click at [164, 100] on button "Comprovante de rendimentos Concluído: 20/08/2025 (hace 12 días)" at bounding box center [160, 102] width 81 height 38
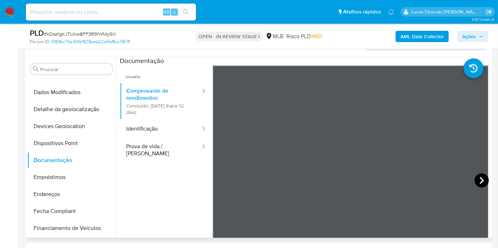
click at [481, 180] on icon at bounding box center [481, 180] width 4 height 7
click at [219, 174] on icon at bounding box center [221, 181] width 14 height 14
click at [175, 168] on ul "Usuário Comprovante de rendimentos Concluído: 20/08/2025 (hace 12 días) Identif…" at bounding box center [166, 168] width 93 height 204
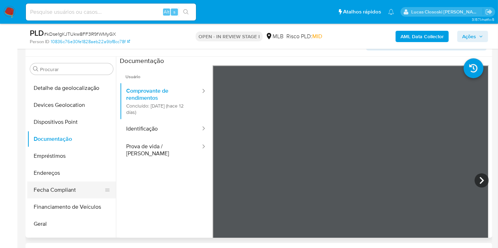
scroll to position [118, 0]
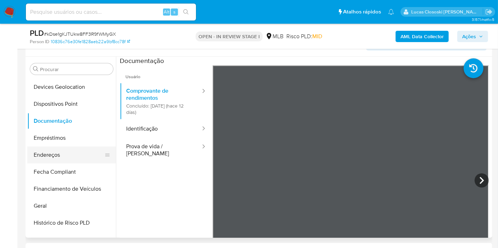
click at [62, 159] on button "Endereços" at bounding box center [68, 155] width 83 height 17
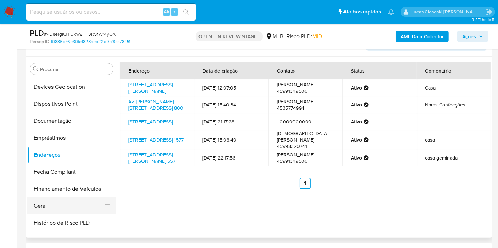
click at [45, 208] on button "Geral" at bounding box center [68, 206] width 83 height 17
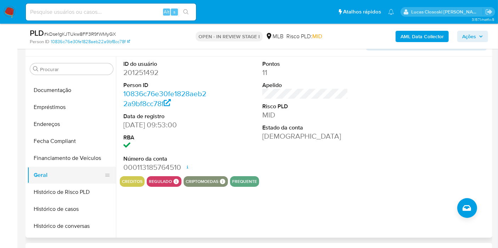
scroll to position [197, 0]
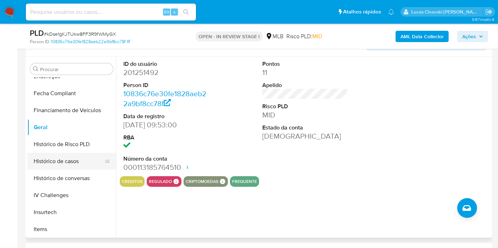
click at [60, 166] on button "Histórico de casos" at bounding box center [68, 161] width 83 height 17
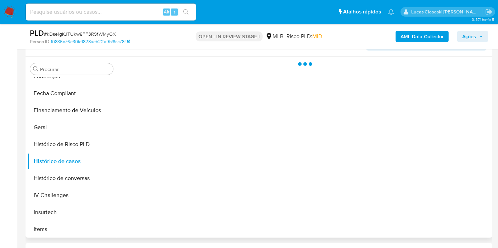
scroll to position [236, 0]
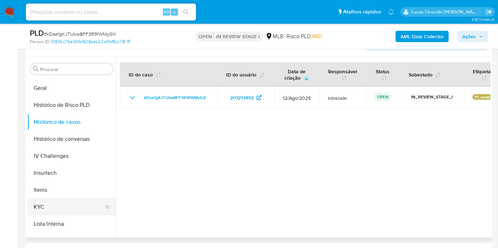
click at [48, 216] on button "Lista Interna" at bounding box center [71, 224] width 89 height 17
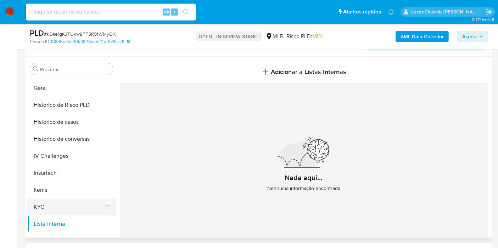
click at [39, 208] on button "KYC" at bounding box center [68, 207] width 83 height 17
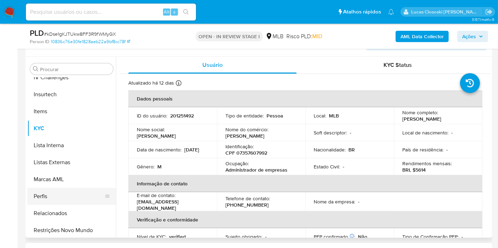
scroll to position [316, 0]
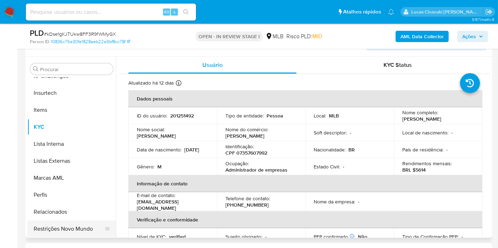
click at [71, 231] on button "Restrições Novo Mundo" at bounding box center [68, 229] width 83 height 17
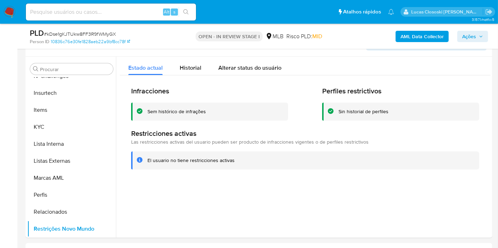
click at [81, 34] on span "# kDse1gKJTUkw8FF3R9fWMyGX" at bounding box center [80, 33] width 72 height 7
copy span "kDse1gKJTUkw8FF3R9fWMyGX"
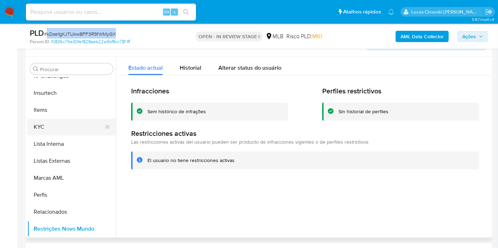
click at [61, 125] on button "KYC" at bounding box center [68, 127] width 83 height 17
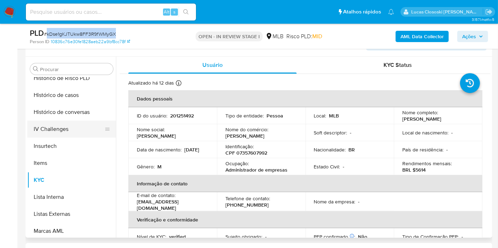
scroll to position [237, 0]
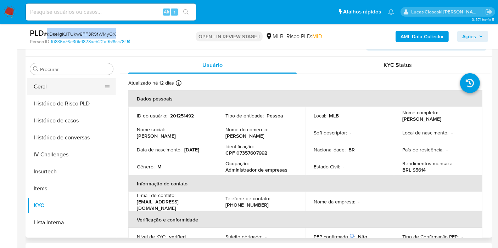
click at [53, 92] on button "Geral" at bounding box center [68, 86] width 83 height 17
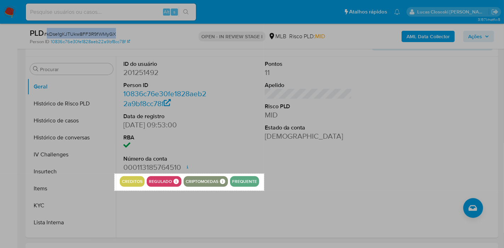
drag, startPoint x: 114, startPoint y: 174, endPoint x: 264, endPoint y: 191, distance: 150.4
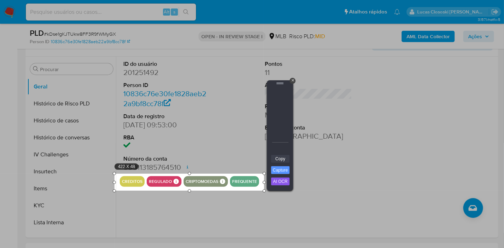
click at [275, 155] on link "Copy" at bounding box center [280, 159] width 18 height 8
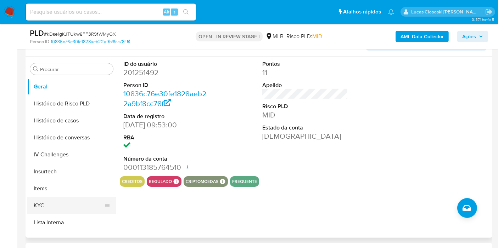
click at [40, 199] on button "KYC" at bounding box center [68, 205] width 83 height 17
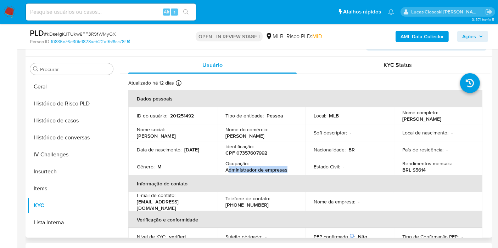
drag, startPoint x: 285, startPoint y: 169, endPoint x: 227, endPoint y: 170, distance: 58.5
click at [227, 170] on div "Ocupação : Administrador de empresas" at bounding box center [261, 166] width 72 height 13
copy p "dministrador de empresas"
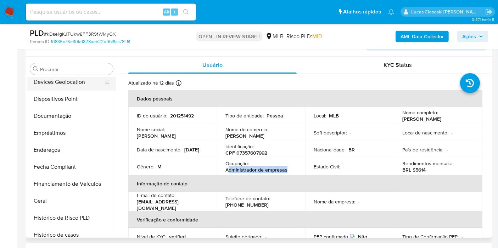
scroll to position [80, 0]
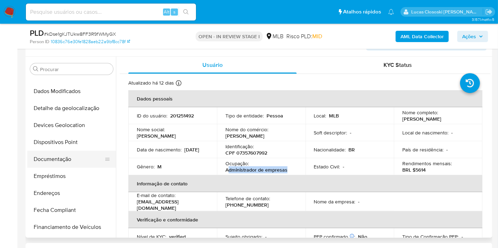
click at [51, 161] on button "Documentação" at bounding box center [68, 159] width 83 height 17
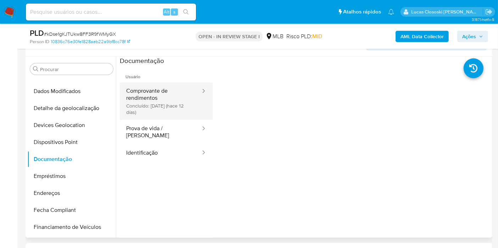
click at [163, 107] on button "Comprovante de rendimentos Concluído: 20/08/2025 (hace 12 días)" at bounding box center [160, 102] width 81 height 38
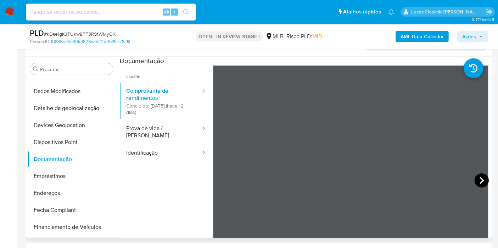
click at [479, 181] on icon at bounding box center [481, 180] width 4 height 7
click at [471, 34] on span "Ações" at bounding box center [469, 36] width 14 height 11
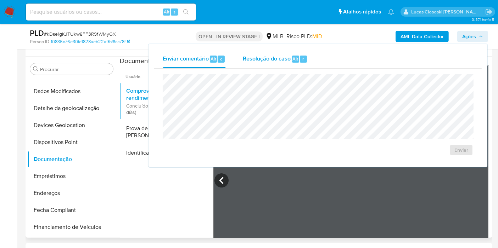
drag, startPoint x: 287, startPoint y: 53, endPoint x: 287, endPoint y: 63, distance: 9.9
click at [287, 53] on div "Resolução do caso Alt r" at bounding box center [275, 59] width 65 height 18
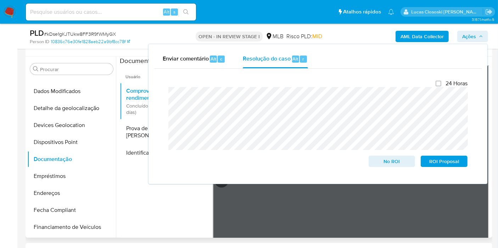
click at [467, 43] on div "AML Data Collector Ações Enviar comentário Alt c Resolução do caso Alt r Fecham…" at bounding box center [412, 36] width 151 height 17
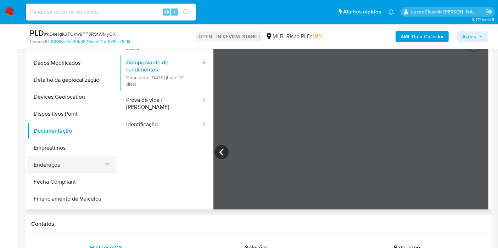
scroll to position [166, 0]
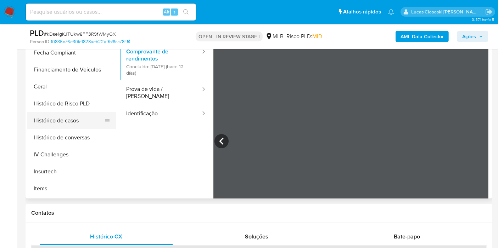
click at [61, 115] on button "Histórico de casos" at bounding box center [68, 120] width 83 height 17
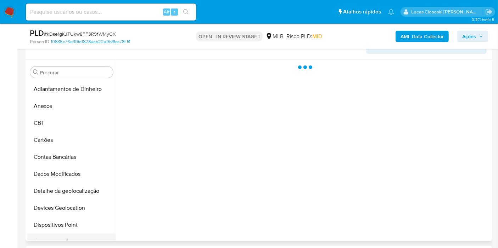
scroll to position [88, 0]
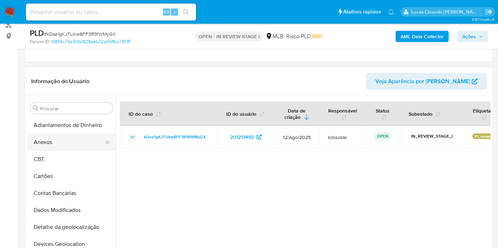
click at [46, 145] on button "Anexos" at bounding box center [68, 142] width 83 height 17
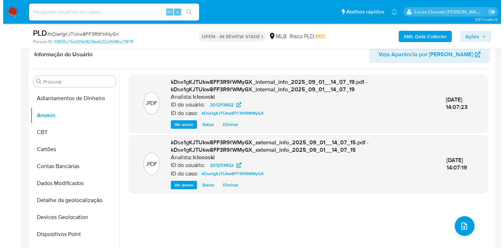
scroll to position [127, 0]
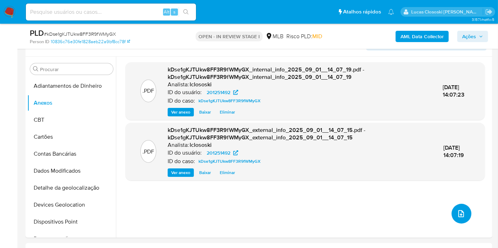
click at [454, 208] on button "upload-file" at bounding box center [461, 214] width 20 height 20
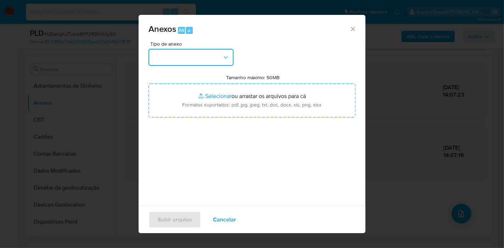
click at [220, 64] on button "button" at bounding box center [190, 57] width 85 height 17
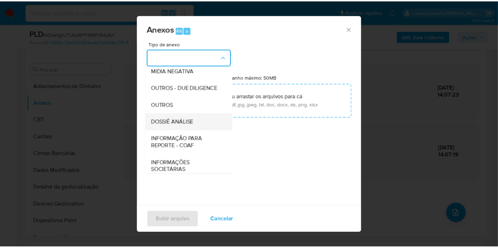
scroll to position [109, 0]
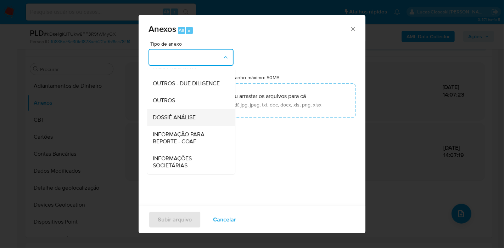
click at [185, 115] on span "DOSSIÊ ANÁLISE" at bounding box center [174, 117] width 43 height 7
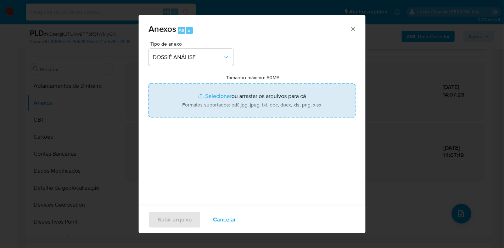
click at [194, 93] on input "Tamanho máximo: 50MB Selecionar arquivos" at bounding box center [251, 101] width 207 height 34
type input "C:\fakepath\SAR - XXXX - CPF 07357607992 - MARCOS VIEIRA.pdf"
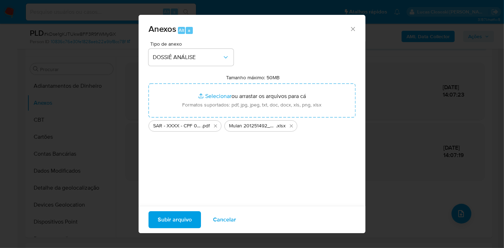
click at [181, 210] on div "Subir arquivo Cancelar" at bounding box center [251, 219] width 227 height 27
click at [180, 214] on span "Subir arquivo" at bounding box center [175, 220] width 34 height 16
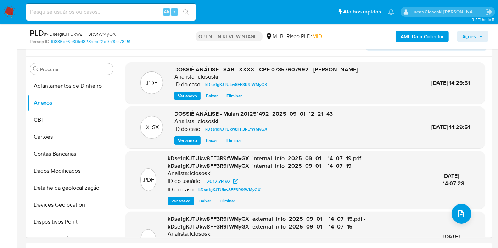
click at [477, 37] on span "Ações" at bounding box center [472, 37] width 21 height 10
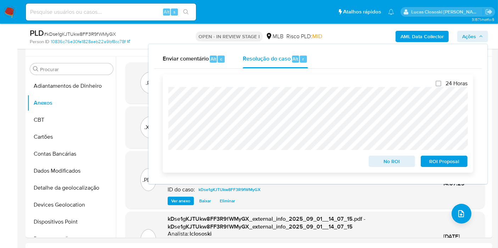
click at [447, 166] on span "ROI Proposal" at bounding box center [443, 162] width 37 height 10
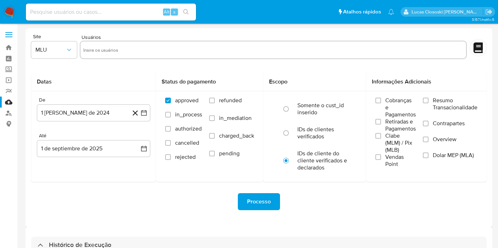
select select "10"
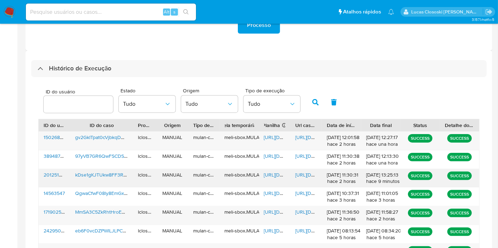
click at [273, 177] on span "[URL][DOMAIN_NAME]" at bounding box center [288, 174] width 49 height 7
click at [307, 176] on span "[URL][DOMAIN_NAME]" at bounding box center [319, 174] width 49 height 7
click at [277, 140] on span "[URL][DOMAIN_NAME]" at bounding box center [288, 137] width 49 height 7
click at [308, 138] on span "[URL][DOMAIN_NAME]" at bounding box center [319, 137] width 49 height 7
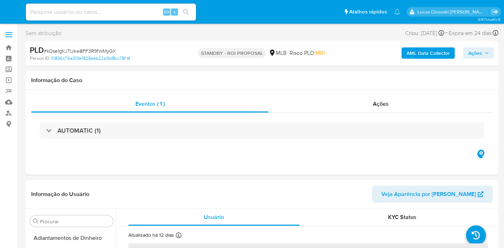
select select "10"
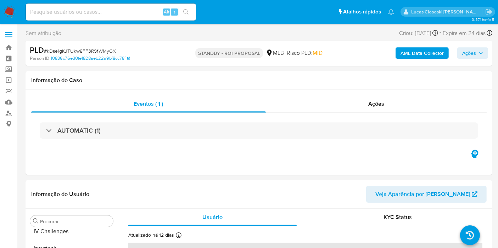
scroll to position [316, 0]
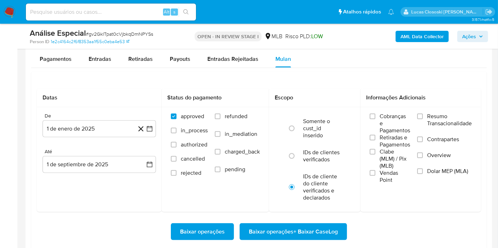
scroll to position [316, 0]
drag, startPoint x: 238, startPoint y: 72, endPoint x: 229, endPoint y: 78, distance: 10.2
drag, startPoint x: 229, startPoint y: 78, endPoint x: 203, endPoint y: 78, distance: 25.9
click at [203, 78] on div "Datas De 1 de enero de 2025 [DATE] Até 1 de septiembre de 2025 [DATE] Status do…" at bounding box center [258, 188] width 455 height 233
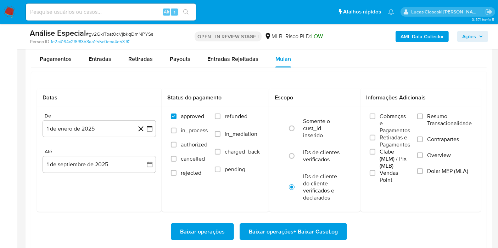
drag, startPoint x: 203, startPoint y: 78, endPoint x: 176, endPoint y: 78, distance: 26.9
click at [176, 78] on div "Datas De 1 de enero de 2025 [DATE] Até 1 de septiembre de 2025 [DATE] Status do…" at bounding box center [258, 188] width 455 height 233
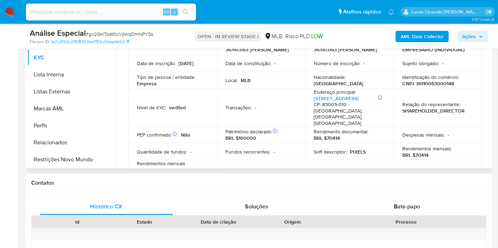
scroll to position [118, 0]
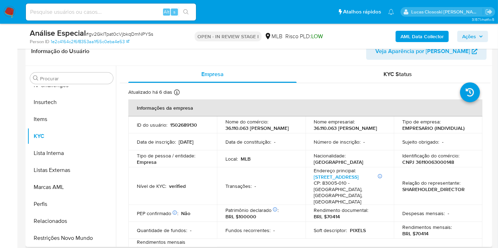
click at [422, 191] on p "SHAREHOLDER_DIRECTOR" at bounding box center [433, 189] width 62 height 6
click at [422, 165] on p "CNPJ 36110063000148" at bounding box center [428, 162] width 52 height 6
copy p "36110063000148"
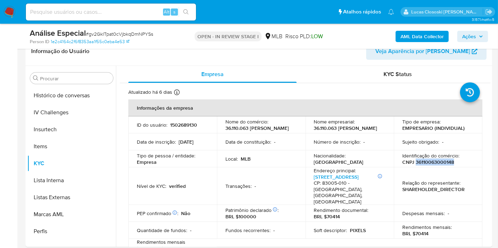
scroll to position [277, 0]
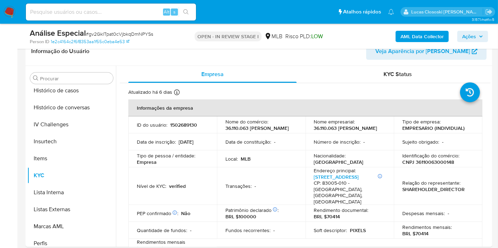
click at [278, 46] on div "Análise Especial # gv2GkITpat0cVjbkqDmNPYSs Person ID 1e2c4164c2f6f8353aa1f55c0…" at bounding box center [258, 36] width 466 height 25
click at [450, 45] on div "Análise Especial # gv2GkITpat0cVjbkqDmNPYSs Person ID 1e2c4164c2f6f8353aa1f55c0…" at bounding box center [258, 36] width 466 height 25
click at [447, 37] on button "AML Data Collector" at bounding box center [421, 36] width 53 height 11
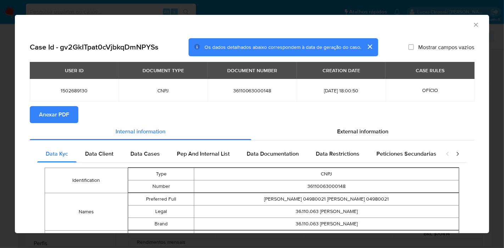
click at [39, 118] on span "Anexar PDF" at bounding box center [54, 115] width 30 height 16
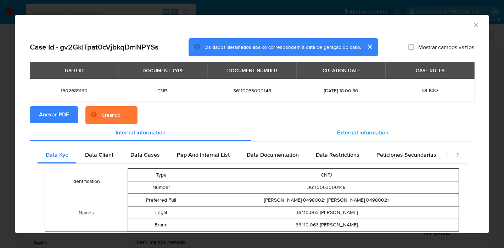
click at [354, 127] on div "External information" at bounding box center [362, 132] width 223 height 17
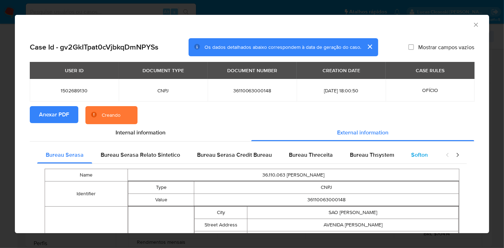
click at [416, 158] on span "Softon" at bounding box center [419, 155] width 17 height 8
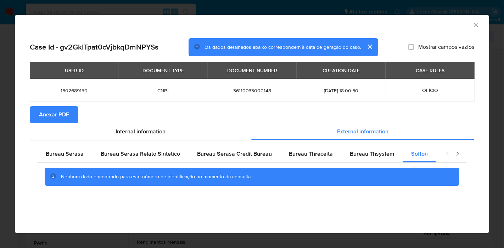
click at [467, 113] on section "Anexar PDF" at bounding box center [252, 114] width 444 height 17
click at [478, 25] on icon "Fechar a janela" at bounding box center [475, 24] width 7 height 7
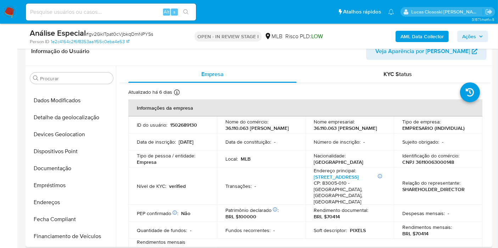
scroll to position [0, 0]
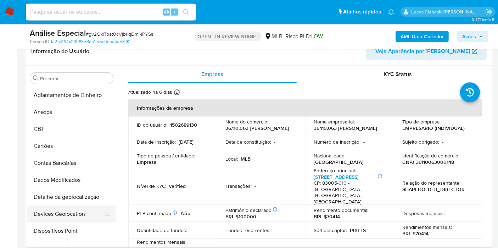
click at [63, 207] on button "Devices Geolocation" at bounding box center [68, 214] width 83 height 17
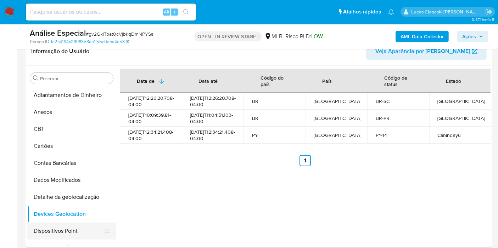
click at [57, 233] on button "Dispositivos Point" at bounding box center [68, 231] width 83 height 17
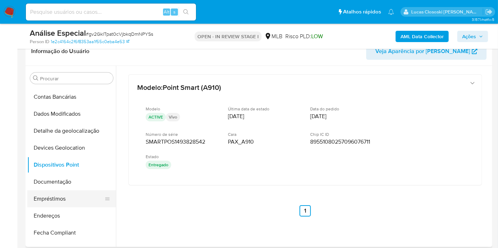
scroll to position [79, 0]
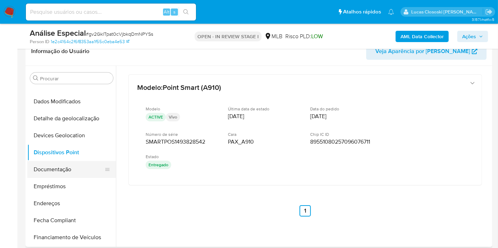
click at [57, 172] on button "Documentação" at bounding box center [68, 169] width 83 height 17
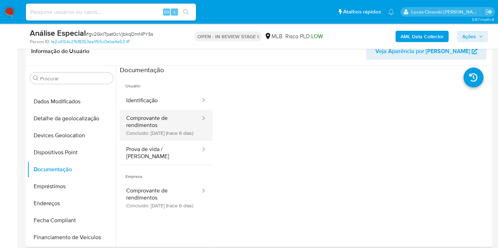
click at [161, 129] on button "Comprovante de rendimentos Concluído: [DATE] (hace 6 días)" at bounding box center [160, 125] width 81 height 31
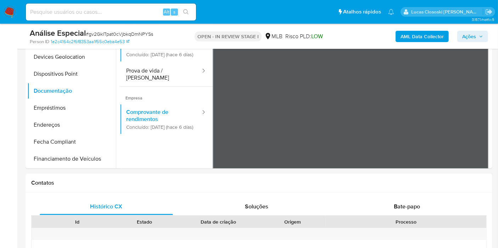
scroll to position [157, 0]
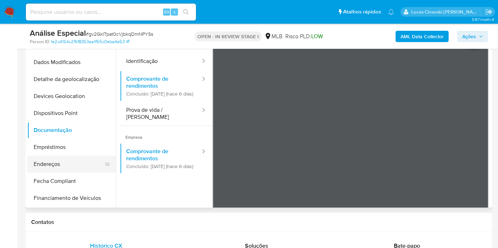
click at [57, 160] on button "Endereços" at bounding box center [68, 164] width 83 height 17
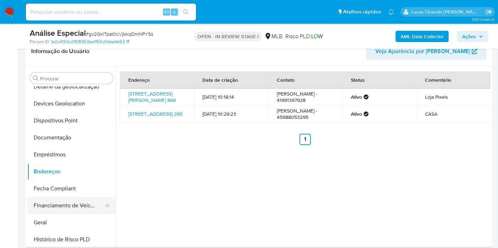
scroll to position [118, 0]
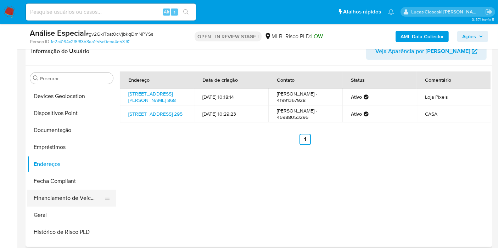
click at [59, 214] on button "Geral" at bounding box center [71, 215] width 89 height 17
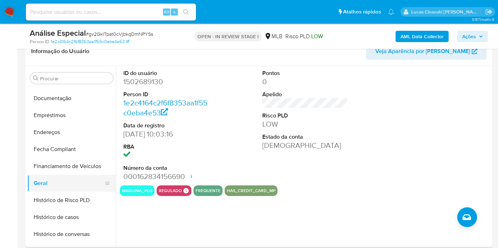
scroll to position [157, 0]
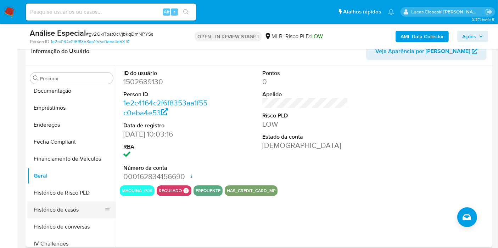
click at [61, 210] on button "Histórico de casos" at bounding box center [68, 210] width 83 height 17
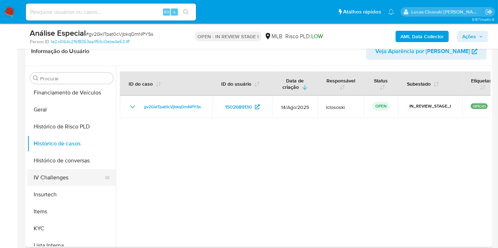
scroll to position [236, 0]
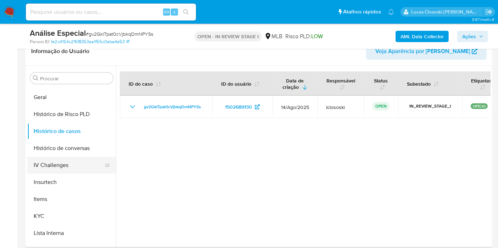
click at [59, 208] on button "KYC" at bounding box center [71, 216] width 89 height 17
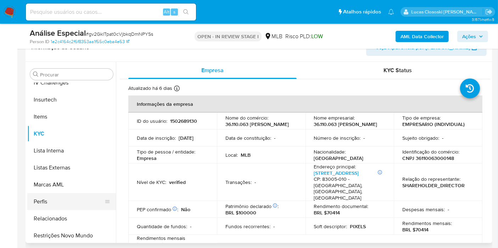
scroll to position [314, 0]
drag, startPoint x: 80, startPoint y: 238, endPoint x: 94, endPoint y: 206, distance: 35.0
click at [80, 238] on button "Restrições Novo Mundo" at bounding box center [71, 235] width 89 height 17
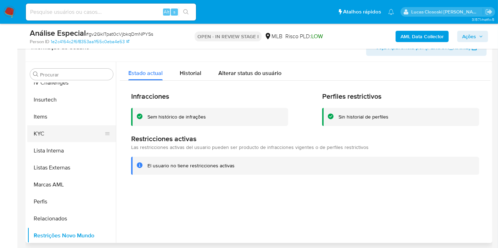
click at [47, 139] on button "KYC" at bounding box center [68, 133] width 83 height 17
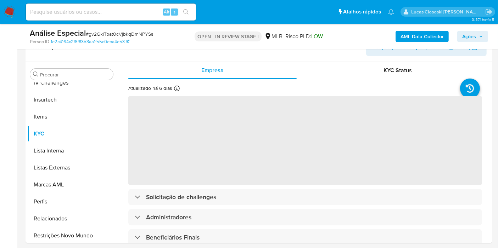
click at [176, 45] on div "Análise Especial # gv2GkITpat0cVjbkqDmNPYSs Person ID 1e2c4164c2f6f8353aa1f55c0…" at bounding box center [258, 36] width 466 height 25
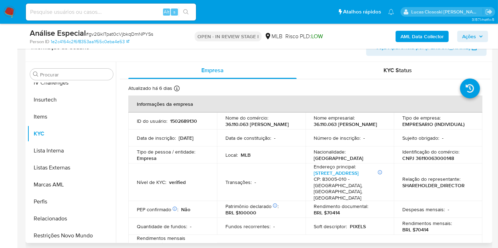
click at [440, 159] on p "CNPJ 36110063000148" at bounding box center [428, 158] width 52 height 6
copy p "36110063000148"
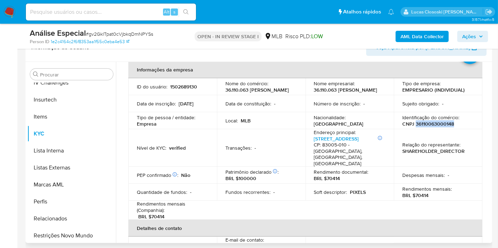
scroll to position [10, 0]
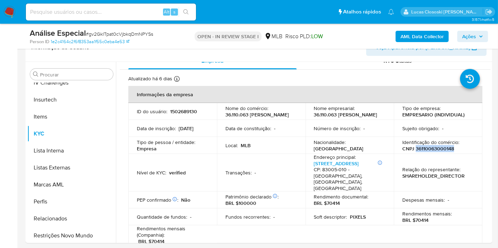
copy p "36110063000148"
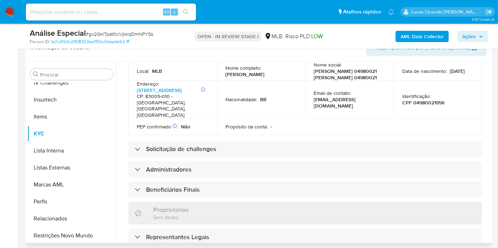
scroll to position [127, 0]
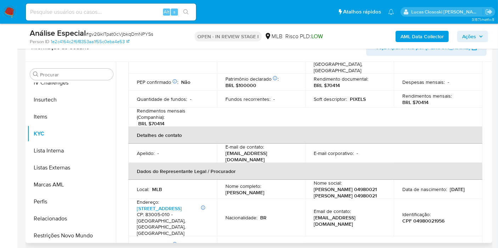
click at [416, 218] on p "CPF 04980021956" at bounding box center [423, 221] width 42 height 6
click at [416, 220] on p "CPF 04980021956" at bounding box center [423, 221] width 42 height 6
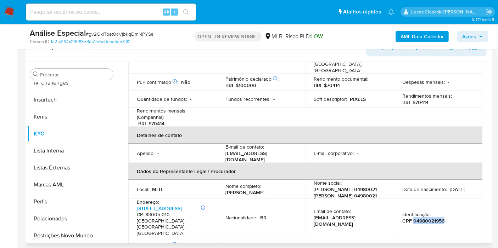
click at [416, 220] on p "CPF 04980021956" at bounding box center [423, 221] width 42 height 6
click at [379, 170] on th "Dados do Representante Legal / Procurador" at bounding box center [305, 171] width 354 height 17
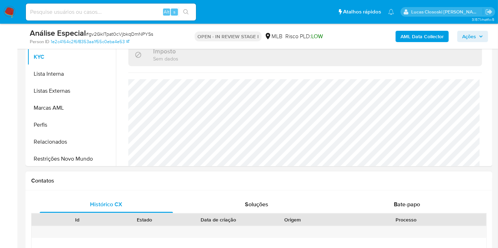
scroll to position [161, 0]
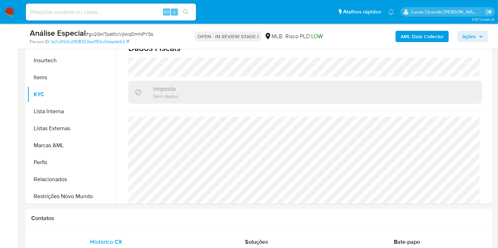
click at [97, 32] on span "# gv2GkITpat0cVjbkqDmNPYSs" at bounding box center [119, 33] width 67 height 7
copy span "gv2GkITpat0cVjbkqDmNPYSs"
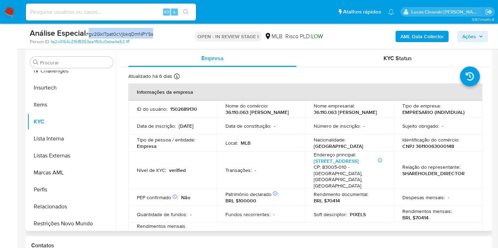
scroll to position [122, 0]
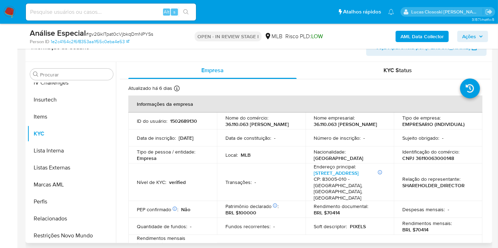
click at [254, 127] on p "36.110.063 ARNALDO CESAR BEZERRA" at bounding box center [256, 124] width 63 height 6
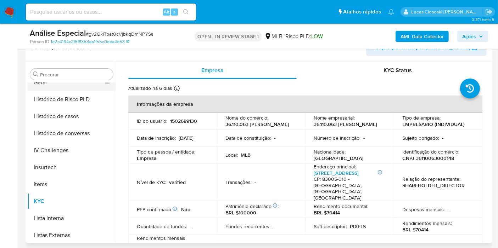
scroll to position [197, 0]
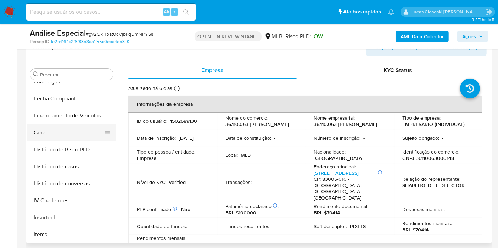
drag, startPoint x: 55, startPoint y: 133, endPoint x: 77, endPoint y: 118, distance: 26.6
click at [55, 133] on button "Geral" at bounding box center [71, 132] width 89 height 17
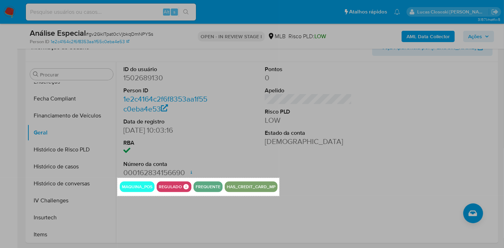
drag, startPoint x: 117, startPoint y: 178, endPoint x: 279, endPoint y: 196, distance: 162.9
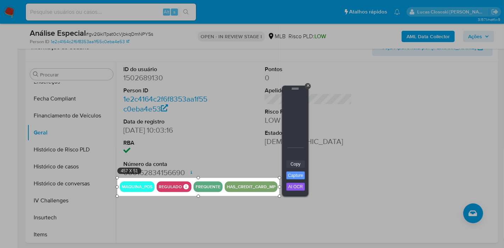
click at [302, 166] on link "Copy" at bounding box center [295, 164] width 18 height 8
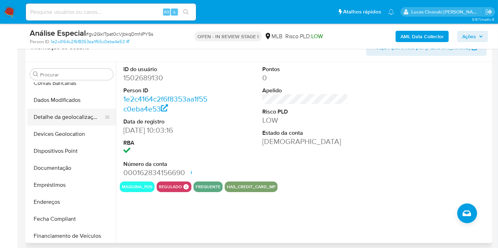
scroll to position [39, 0]
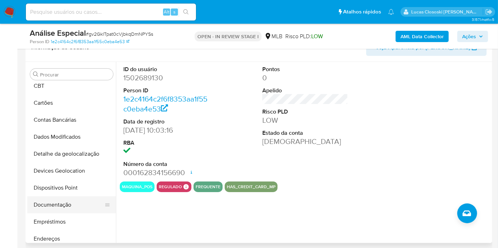
click at [61, 199] on button "Documentação" at bounding box center [68, 205] width 83 height 17
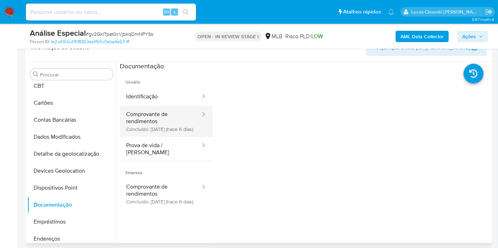
click at [150, 114] on button "Comprovante de rendimentos Concluído: 26/08/2025 (hace 6 días)" at bounding box center [160, 121] width 81 height 31
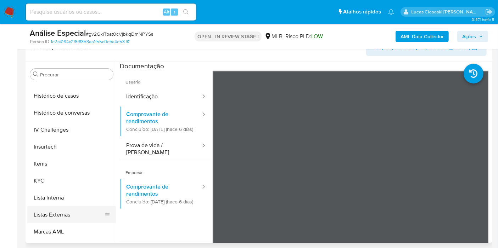
scroll to position [314, 0]
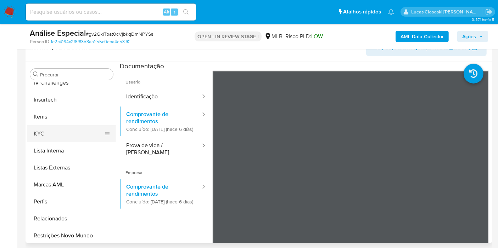
click at [49, 137] on button "KYC" at bounding box center [68, 133] width 83 height 17
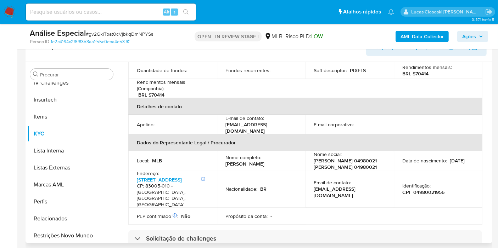
scroll to position [157, 0]
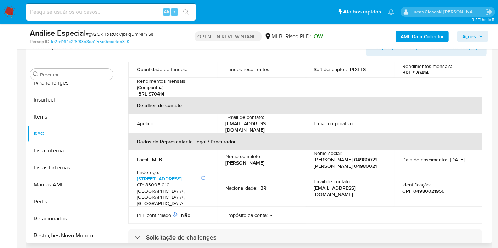
drag, startPoint x: 278, startPoint y: 161, endPoint x: 219, endPoint y: 160, distance: 58.8
click at [219, 160] on td "Nome completo : Arnaldo Cesar Bezerra" at bounding box center [261, 159] width 89 height 19
copy p "Arnaldo Cesar Bezerra"
click at [419, 183] on p "Identificação :" at bounding box center [416, 185] width 28 height 6
click at [420, 188] on p "CPF 04980021956" at bounding box center [423, 191] width 42 height 6
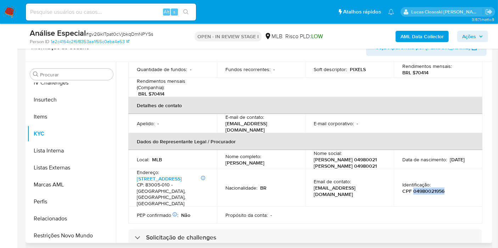
click at [420, 188] on p "CPF 04980021956" at bounding box center [423, 191] width 42 height 6
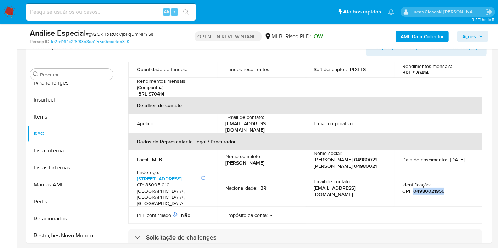
copy p "04980021956"
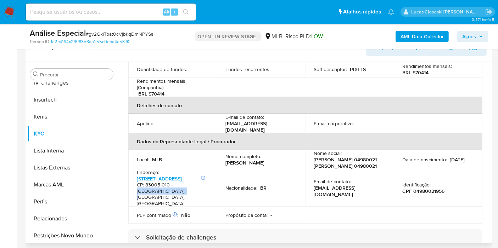
copy h4 "São José Dos Pinhais"
drag, startPoint x: 174, startPoint y: 191, endPoint x: 151, endPoint y: 198, distance: 23.6
click at [151, 198] on h4 "CP: 83005-010 - São José Dos Pinhais, Paraná, Brasil" at bounding box center [171, 194] width 69 height 25
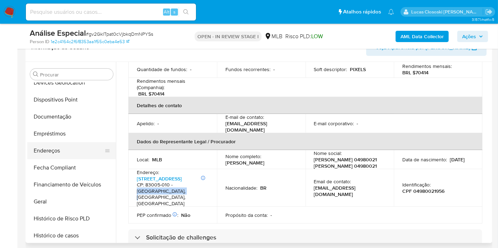
scroll to position [118, 0]
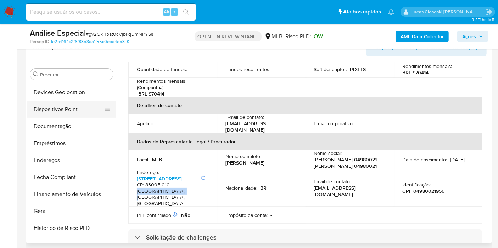
click at [60, 105] on button "Dispositivos Point" at bounding box center [68, 109] width 83 height 17
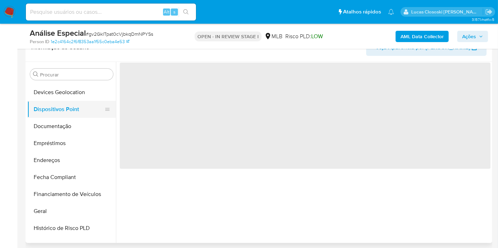
scroll to position [0, 0]
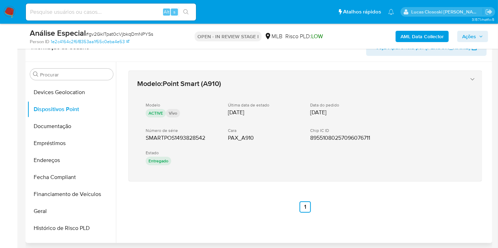
drag, startPoint x: 209, startPoint y: 188, endPoint x: 143, endPoint y: 137, distance: 83.0
click at [143, 137] on div "Modelo : Point Smart (A910) Modelo ACTIVE Vivo Última data de estado 06/10/2023…" at bounding box center [305, 141] width 370 height 159
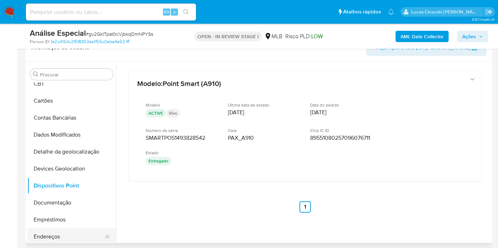
scroll to position [118, 0]
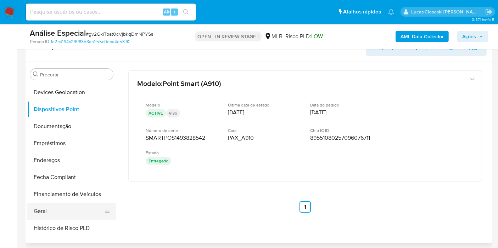
click at [45, 208] on button "Geral" at bounding box center [68, 211] width 83 height 17
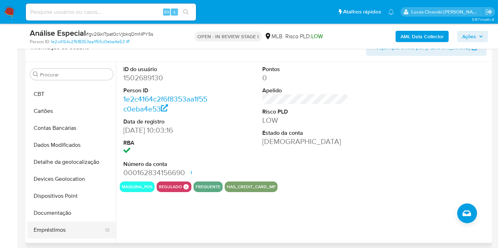
scroll to position [0, 0]
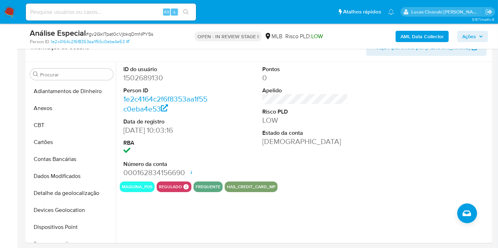
click at [485, 36] on button "Ações" at bounding box center [472, 36] width 31 height 11
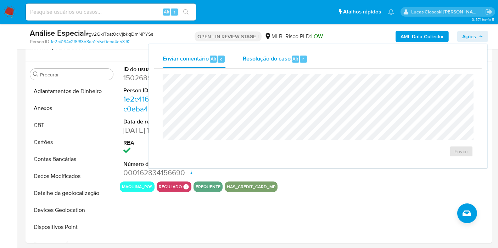
click at [252, 55] on span "Resolução do caso" at bounding box center [267, 59] width 48 height 8
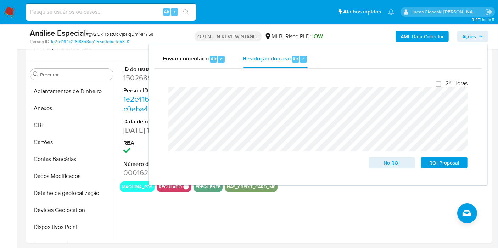
click at [470, 33] on span "Ações" at bounding box center [469, 36] width 14 height 11
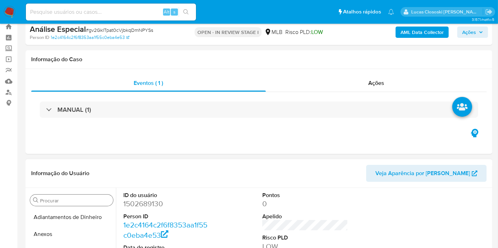
scroll to position [79, 0]
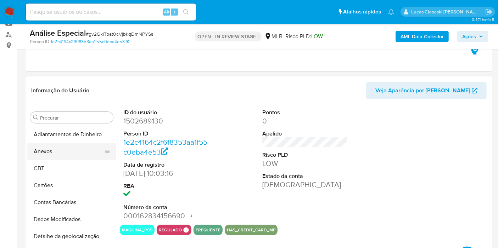
click at [54, 148] on button "Anexos" at bounding box center [68, 151] width 83 height 17
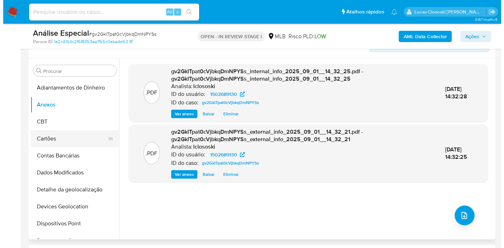
scroll to position [118, 0]
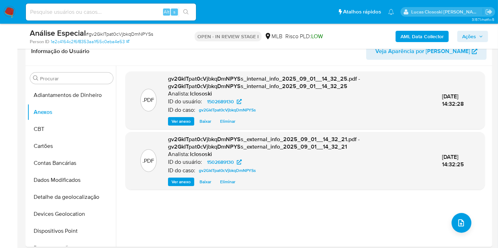
click at [471, 34] on span "Ações" at bounding box center [469, 36] width 14 height 11
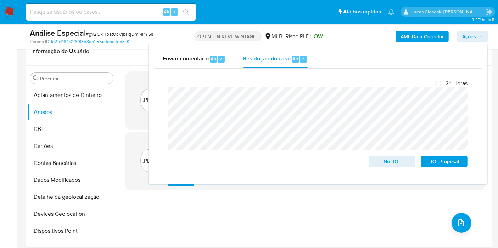
click at [471, 34] on span "Ações" at bounding box center [469, 36] width 14 height 11
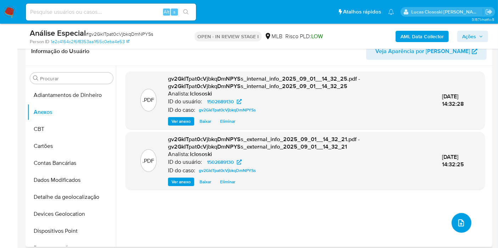
click at [459, 217] on button "upload-file" at bounding box center [461, 223] width 20 height 20
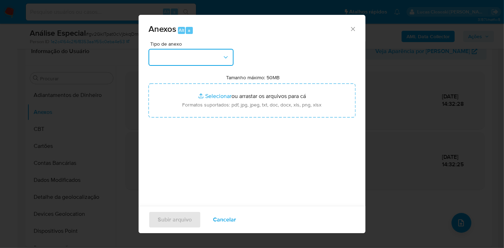
click at [208, 55] on button "button" at bounding box center [190, 57] width 85 height 17
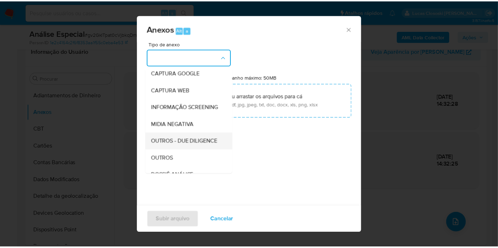
scroll to position [79, 0]
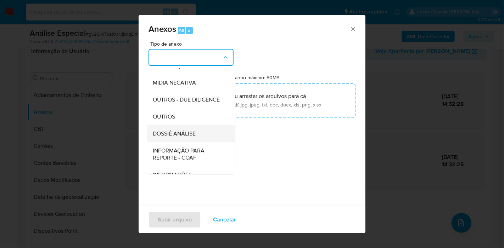
click at [181, 140] on div "DOSSIÊ ANÁLISE" at bounding box center [189, 133] width 72 height 17
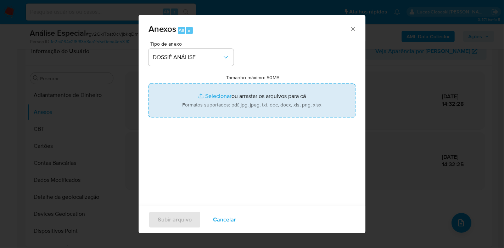
click at [205, 101] on input "Tamanho máximo: 50MB Selecionar arquivos" at bounding box center [251, 101] width 207 height 34
type input "C:\fakepath\SAR - XXXX - CNPJ 36110063000148 - 36.110.063 ARNALDO CESAR BEZERRA…"
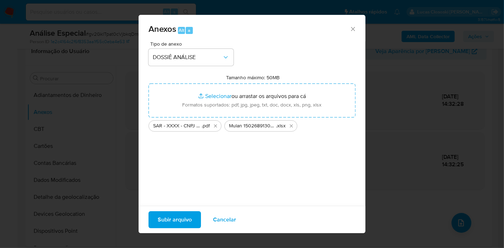
click at [185, 217] on span "Subir arquivo" at bounding box center [175, 220] width 34 height 16
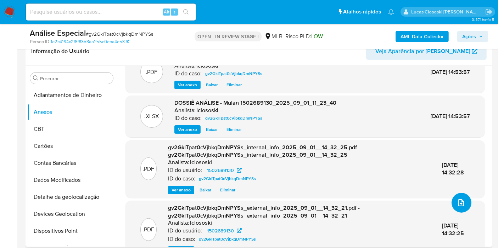
scroll to position [38, 0]
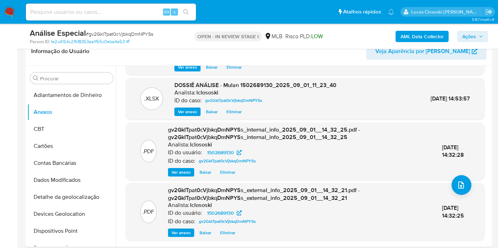
click at [469, 40] on span "Ações" at bounding box center [469, 36] width 14 height 11
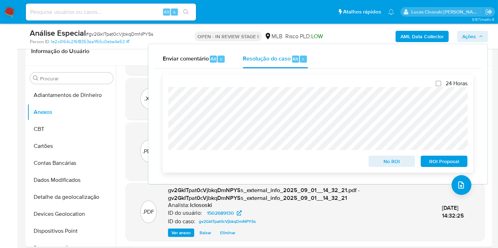
click at [441, 160] on span "ROI Proposal" at bounding box center [443, 162] width 37 height 10
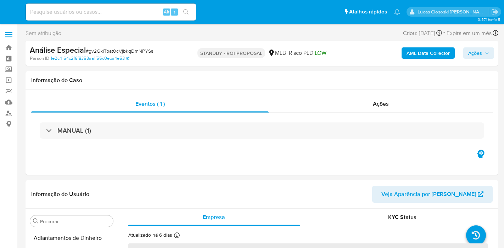
select select "10"
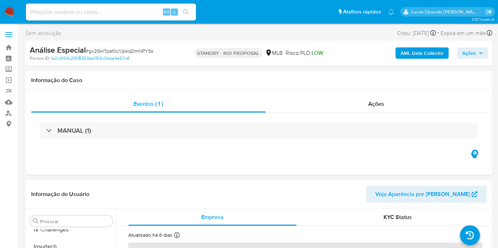
scroll to position [316, 0]
click at [7, 8] on img at bounding box center [10, 12] width 12 height 12
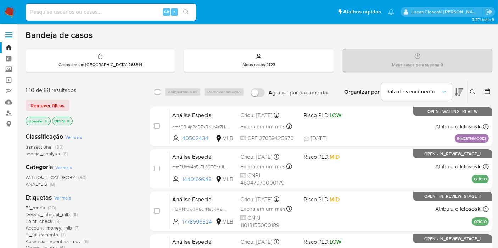
click at [85, 106] on div "Remover filtros" at bounding box center [81, 105] width 113 height 11
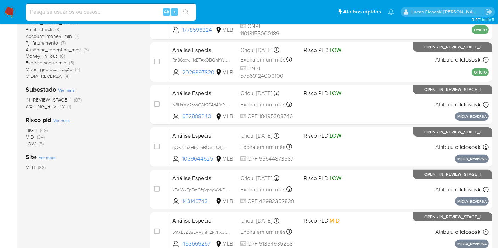
scroll to position [217, 0]
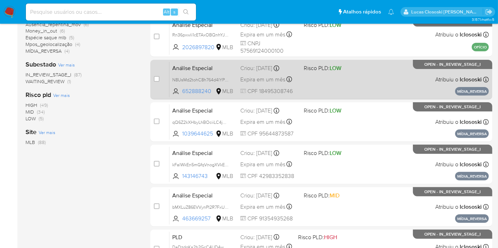
click at [434, 63] on span "OPEN - IN_REVIEW_STAGE_I" at bounding box center [452, 65] width 56 height 4
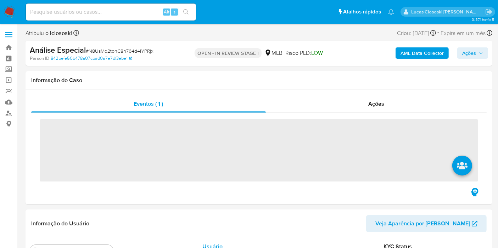
scroll to position [316, 0]
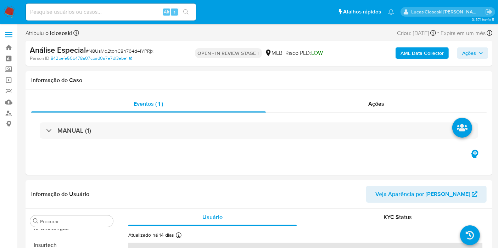
select select "10"
